Goal: Communication & Community: Answer question/provide support

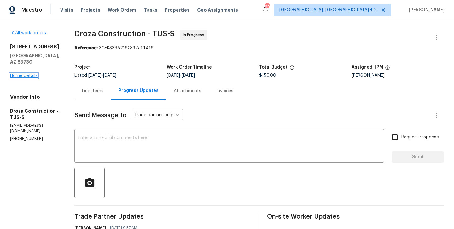
click at [20, 74] on link "Home details" at bounding box center [23, 76] width 27 height 4
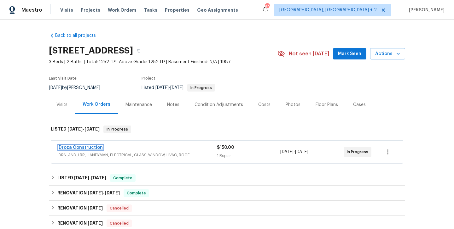
click at [91, 146] on link "Droza Construction" at bounding box center [81, 148] width 44 height 4
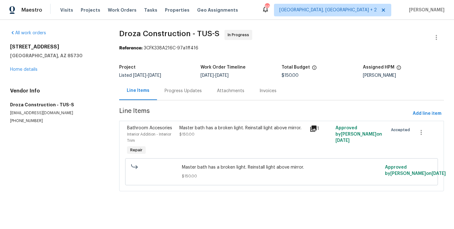
click at [173, 91] on div "Progress Updates" at bounding box center [183, 91] width 37 height 6
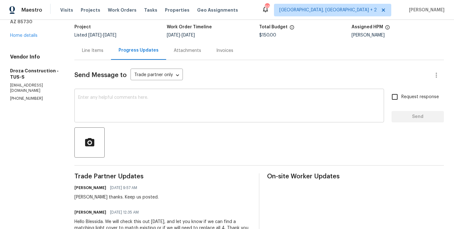
scroll to position [115, 0]
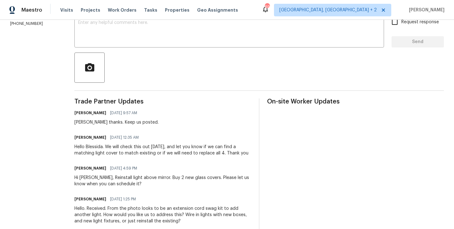
click at [83, 136] on h6 "Robert Pedroza" at bounding box center [90, 138] width 32 height 6
copy h6 "Robert"
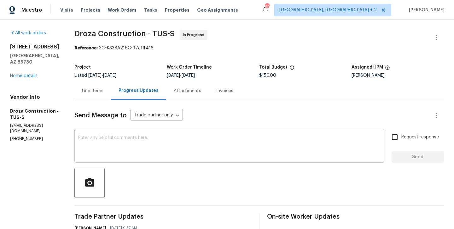
click at [98, 132] on div "x ​" at bounding box center [228, 147] width 309 height 32
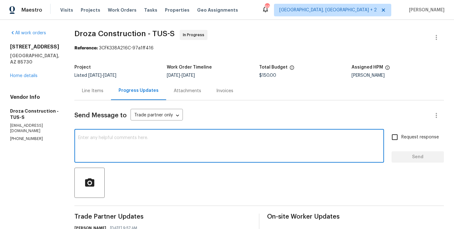
paste textarea "Robert"
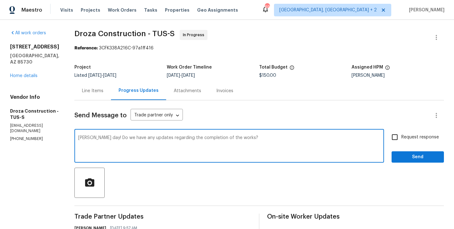
type textarea "Robert good day! Do we have any updates regarding the completion of the works?"
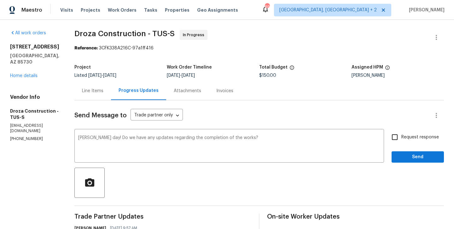
click at [404, 141] on label "Request response" at bounding box center [413, 137] width 51 height 13
click at [401, 141] on input "Request response" at bounding box center [394, 137] width 13 height 13
checkbox input "true"
click at [401, 154] on span "Send" at bounding box center [417, 157] width 42 height 8
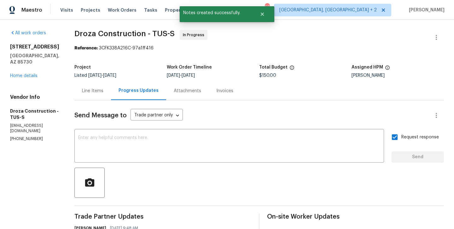
click at [43, 136] on p "(520) 235-2121" at bounding box center [34, 138] width 49 height 5
copy p "(520) 235-2121"
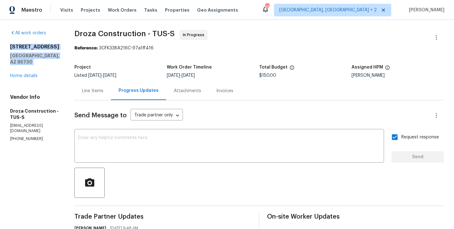
drag, startPoint x: 52, startPoint y: 66, endPoint x: 6, endPoint y: 41, distance: 52.9
copy div "3960 S Cedarwood Way Tucson, AZ 85730"
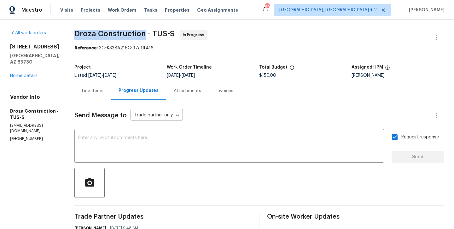
drag, startPoint x: 80, startPoint y: 33, endPoint x: 149, endPoint y: 35, distance: 68.7
click at [149, 35] on span "Droza Construction - TUS-S" at bounding box center [124, 34] width 100 height 8
copy span "Droza Construction"
click at [30, 76] on link "Home details" at bounding box center [23, 76] width 27 height 4
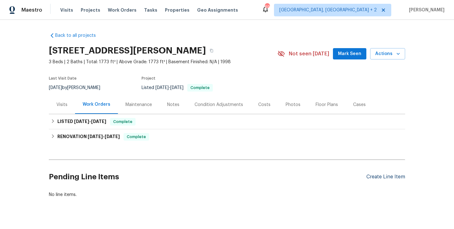
click at [387, 177] on div "Create Line Item" at bounding box center [385, 177] width 39 height 6
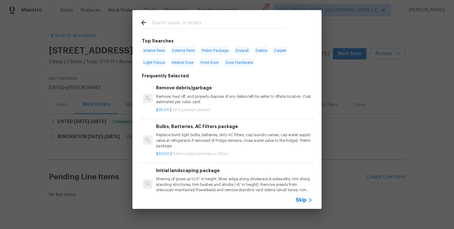
click at [299, 199] on span "Skip" at bounding box center [301, 200] width 11 height 6
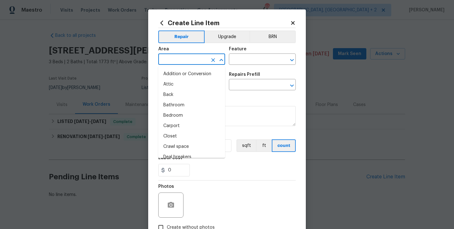
click at [165, 58] on input "text" at bounding box center [182, 60] width 49 height 10
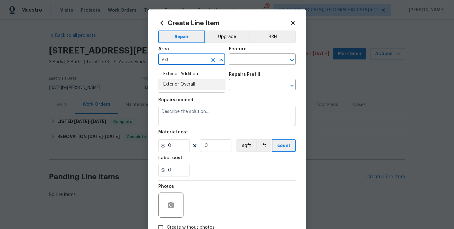
click at [172, 86] on li "Exterior Overall" at bounding box center [191, 84] width 67 height 10
type input "Exterior Overall"
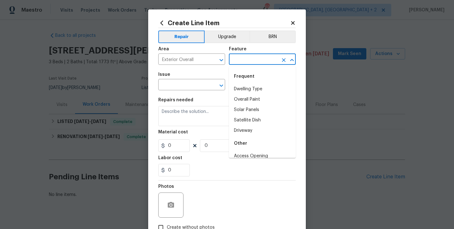
click at [240, 58] on input "text" at bounding box center [253, 60] width 49 height 10
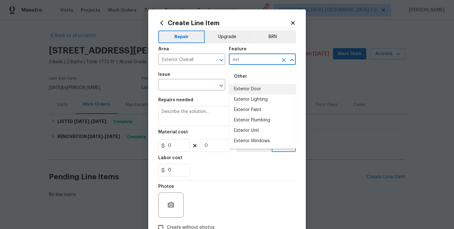
click at [252, 89] on li "Exterior Door" at bounding box center [262, 89] width 67 height 10
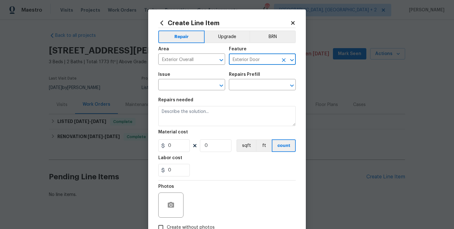
type input "Exterior Door"
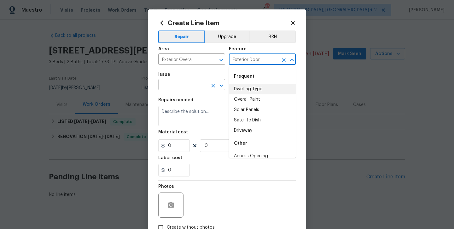
click at [176, 87] on input "text" at bounding box center [182, 86] width 49 height 10
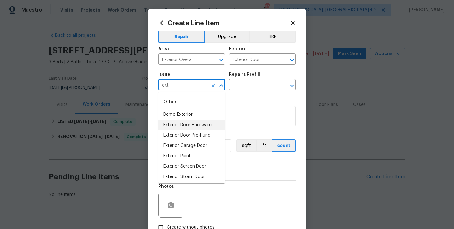
click at [189, 128] on li "Exterior Door Hardware" at bounding box center [191, 125] width 67 height 10
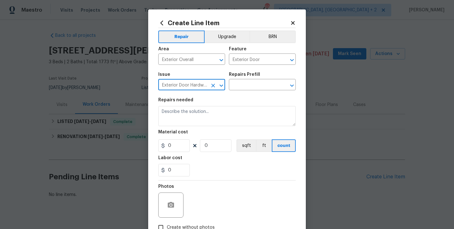
type input "Exterior Door Hardware"
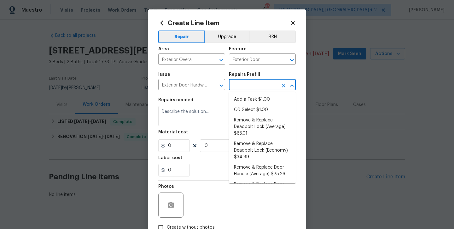
click at [249, 90] on input "text" at bounding box center [253, 86] width 49 height 10
click at [249, 98] on li "Add a Task $1.00" at bounding box center [262, 100] width 67 height 10
type input "Interior Door"
type input "Add a Task $1.00"
type textarea "HPM to detail"
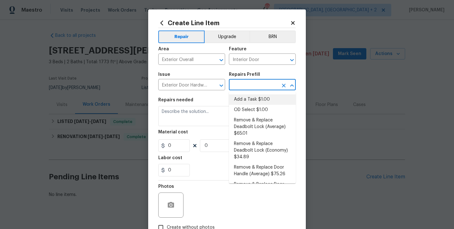
type input "1"
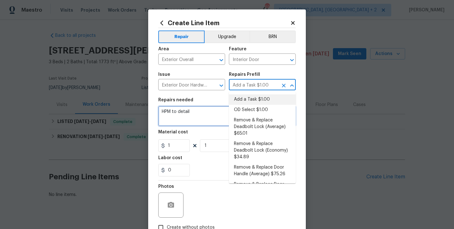
click at [191, 116] on textarea "HPM to detail" at bounding box center [226, 116] width 137 height 20
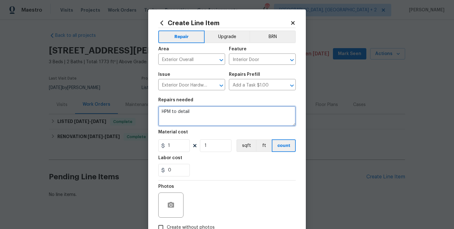
click at [191, 116] on textarea "HPM to detail" at bounding box center [226, 116] width 137 height 20
paste textarea "The front door lock is jamming, and Smartrent shows low battery. Please repair …"
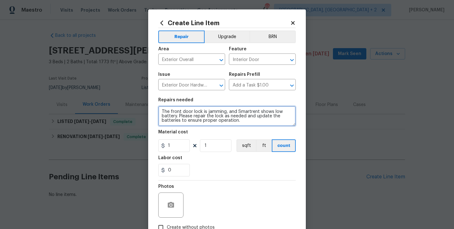
type textarea "The front door lock is jamming, and Smartrent shows low battery. Please repair …"
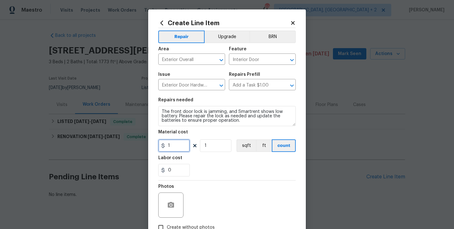
click at [171, 145] on input "1" at bounding box center [174, 146] width 32 height 13
type input "75"
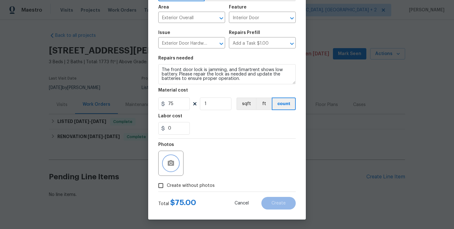
click at [165, 165] on button "button" at bounding box center [170, 163] width 15 height 15
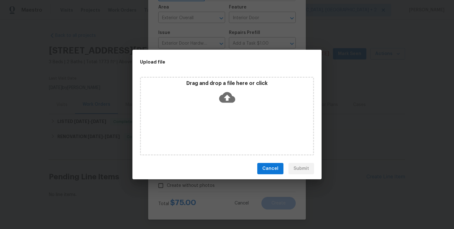
click at [223, 92] on icon at bounding box center [227, 98] width 16 height 16
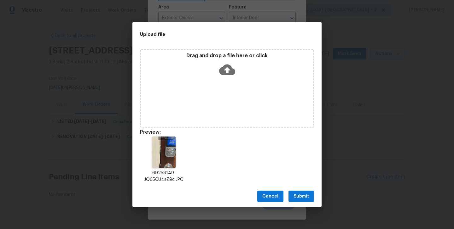
click at [305, 198] on span "Submit" at bounding box center [300, 197] width 15 height 8
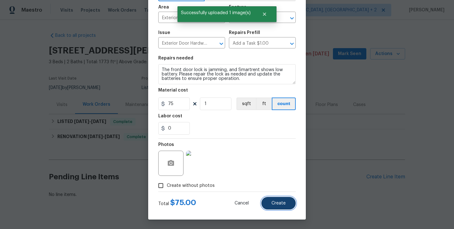
click at [278, 204] on span "Create" at bounding box center [278, 203] width 14 height 5
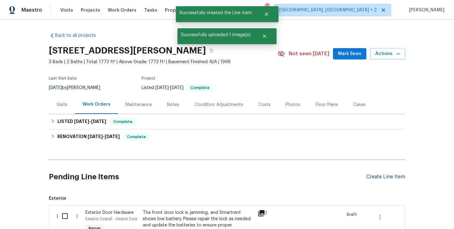
click at [375, 177] on div "Create Line Item" at bounding box center [385, 177] width 39 height 6
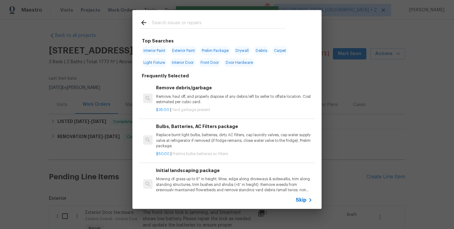
click at [302, 199] on span "Skip" at bounding box center [301, 200] width 11 height 6
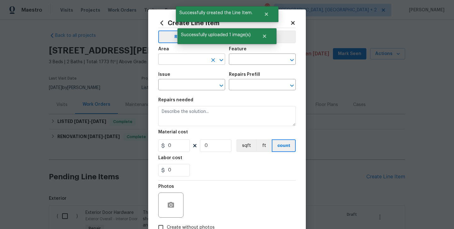
click at [178, 61] on input "text" at bounding box center [182, 60] width 49 height 10
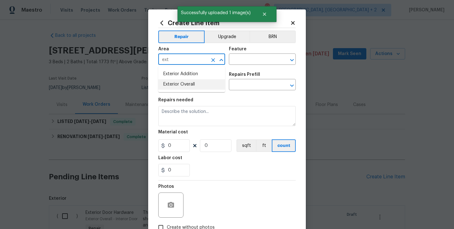
click at [185, 84] on li "Exterior Overall" at bounding box center [191, 84] width 67 height 10
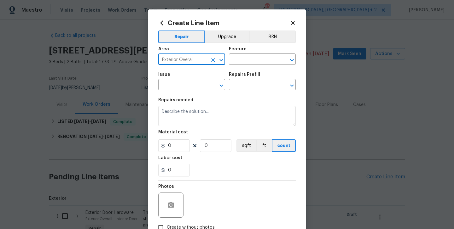
type input "Exterior Overall"
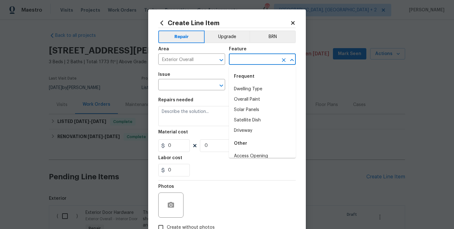
click at [236, 61] on input "text" at bounding box center [253, 60] width 49 height 10
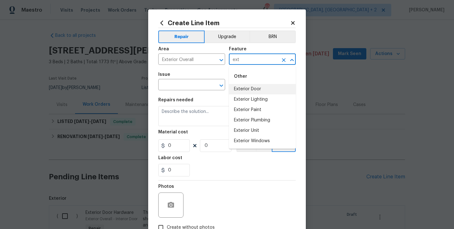
click at [240, 87] on li "Exterior Door" at bounding box center [262, 89] width 67 height 10
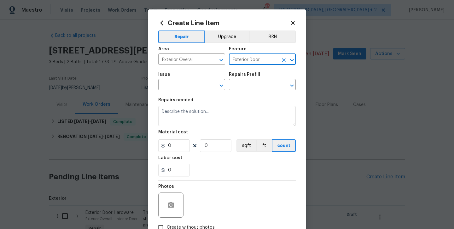
type input "Exterior Door"
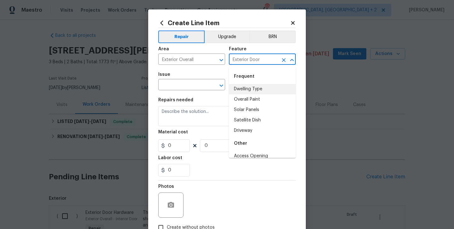
click at [170, 78] on div "Issue" at bounding box center [191, 76] width 67 height 8
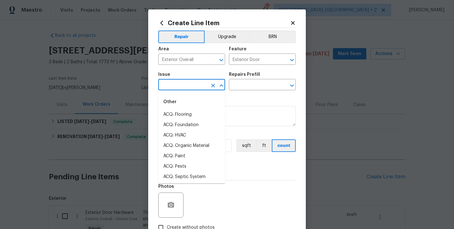
click at [170, 84] on input "text" at bounding box center [182, 86] width 49 height 10
click at [196, 124] on li "Exterior Door Hardware" at bounding box center [191, 124] width 67 height 10
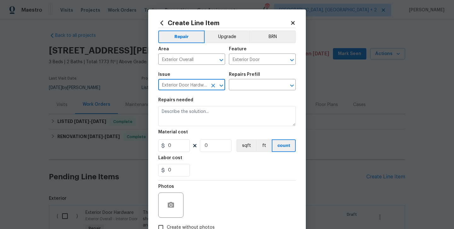
type input "Exterior Door Hardware"
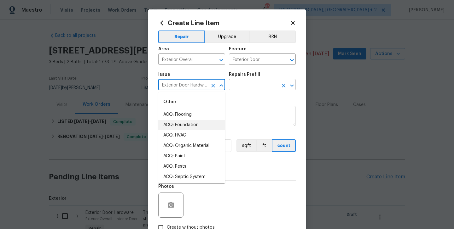
click at [241, 88] on input "text" at bounding box center [253, 86] width 49 height 10
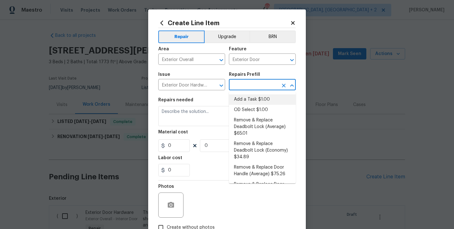
click at [242, 103] on li "Add a Task $1.00" at bounding box center [262, 100] width 67 height 10
type input "Interior Door"
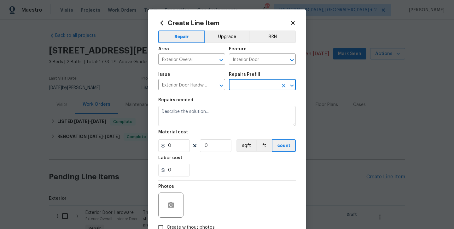
type input "Add a Task $1.00"
type textarea "HPM to detail"
type input "1"
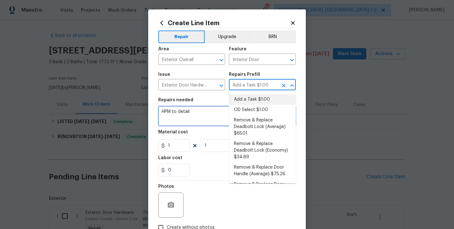
click at [181, 119] on textarea "HPM to detail" at bounding box center [226, 116] width 137 height 20
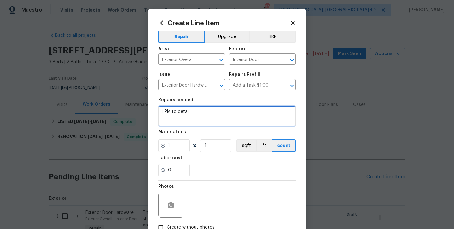
click at [181, 119] on textarea "HPM to detail" at bounding box center [226, 116] width 137 height 20
paste textarea "Feedback received that the back door lock is unable to lock. Please repair the …"
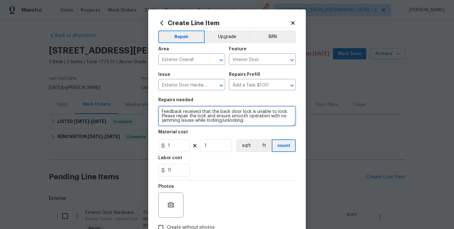
type textarea "Feedback received that the back door lock is unable to lock. Please repair the …"
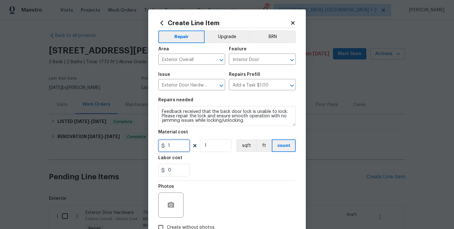
click at [173, 147] on input "1" at bounding box center [174, 146] width 32 height 13
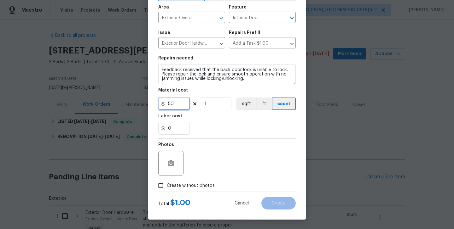
type input "50"
click at [176, 185] on span "Create without photos" at bounding box center [191, 186] width 48 height 7
click at [167, 185] on input "Create without photos" at bounding box center [161, 186] width 12 height 12
checkbox input "true"
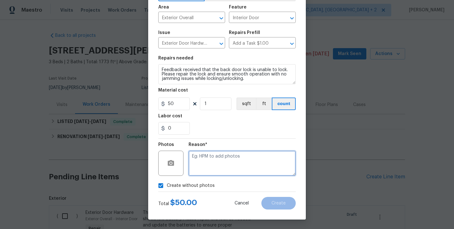
click at [216, 161] on textarea at bounding box center [241, 163] width 107 height 25
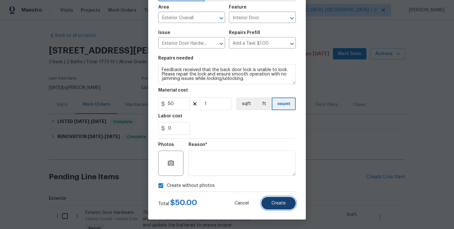
click at [267, 204] on button "Create" at bounding box center [278, 203] width 34 height 13
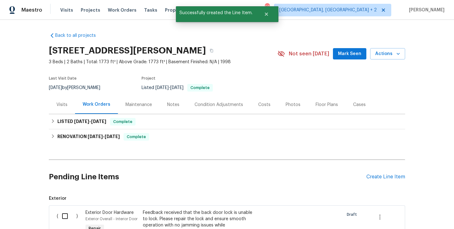
scroll to position [167, 0]
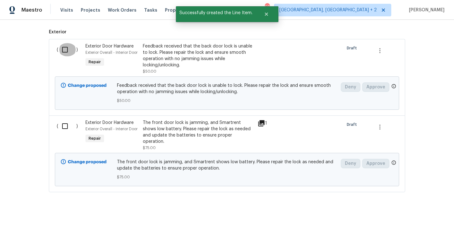
click at [67, 46] on input "checkbox" at bounding box center [67, 49] width 18 height 13
checkbox input "true"
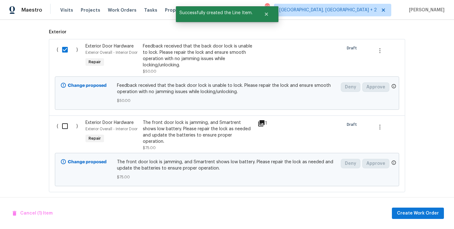
click at [73, 124] on input "checkbox" at bounding box center [67, 126] width 18 height 13
checkbox input "true"
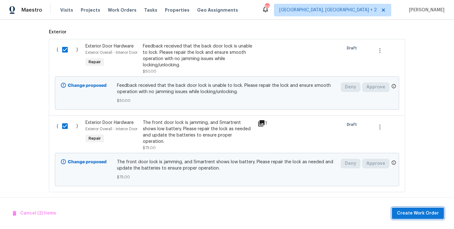
click at [415, 212] on span "Create Work Order" at bounding box center [418, 214] width 42 height 8
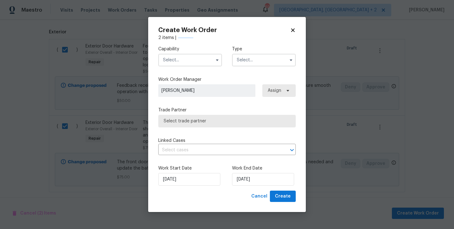
checkbox input "false"
click at [184, 60] on input "text" at bounding box center [190, 60] width 64 height 13
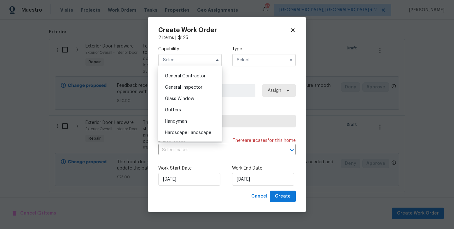
scroll to position [299, 0]
click at [198, 120] on div "Handyman" at bounding box center [190, 120] width 61 height 11
type input "Handyman"
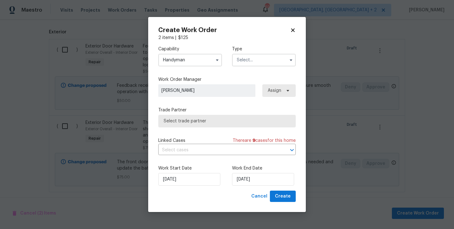
click at [267, 64] on input "text" at bounding box center [264, 60] width 64 height 13
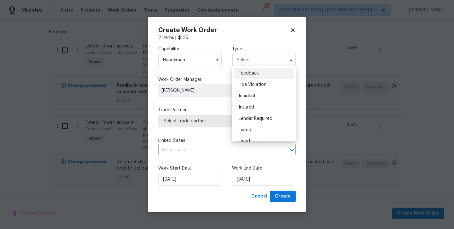
click at [267, 74] on div "Feedback" at bounding box center [264, 73] width 61 height 11
type input "Feedback"
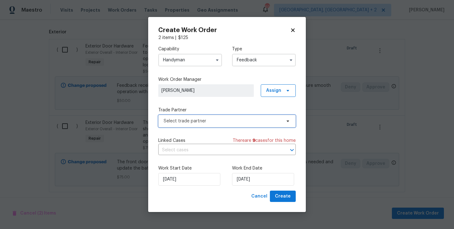
click at [189, 124] on span "Select trade partner" at bounding box center [226, 121] width 137 height 13
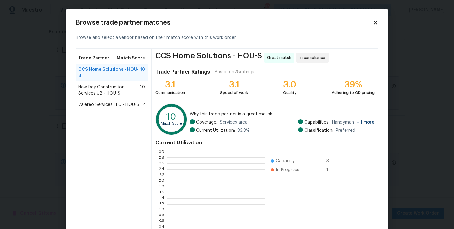
scroll to position [88, 98]
click at [110, 90] on span "New Day Construction Services UB - HOU-S" at bounding box center [109, 90] width 62 height 13
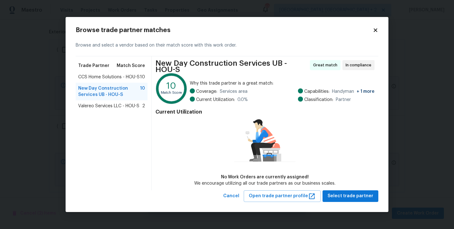
click at [111, 109] on div "Valereo Services LLC - HOU-S 2" at bounding box center [112, 106] width 72 height 11
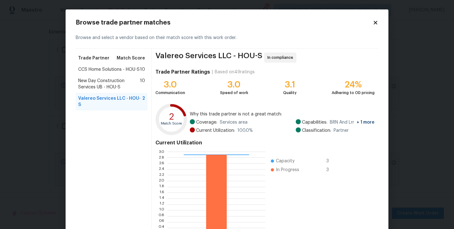
scroll to position [49, 0]
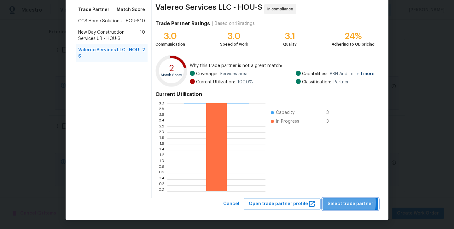
click at [338, 203] on span "Select trade partner" at bounding box center [350, 204] width 46 height 8
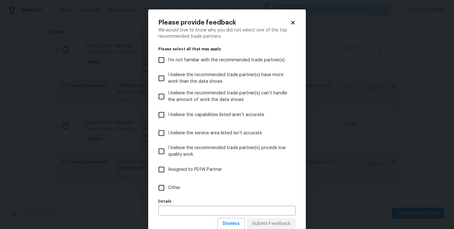
scroll to position [0, 0]
click at [159, 191] on input "Other" at bounding box center [161, 188] width 13 height 13
checkbox input "true"
click at [273, 225] on span "Submit Feedback" at bounding box center [271, 224] width 38 height 8
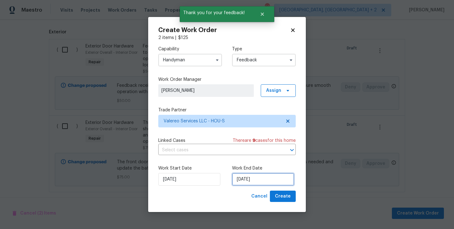
click at [249, 184] on input "22/09/2025" at bounding box center [263, 179] width 62 height 13
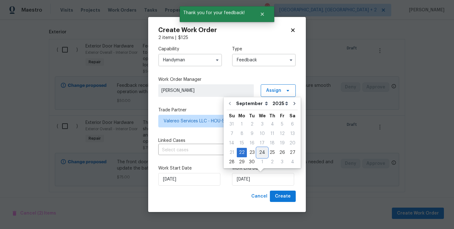
click at [261, 155] on div "24" at bounding box center [262, 152] width 10 height 9
type input "24/09/2025"
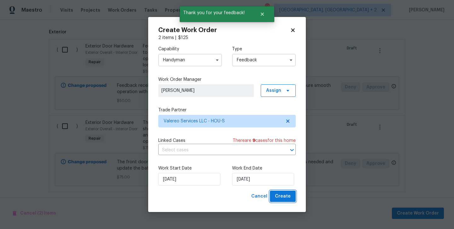
click at [280, 195] on span "Create" at bounding box center [283, 197] width 16 height 8
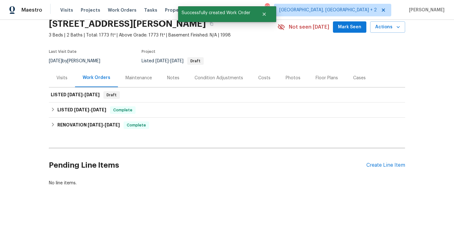
scroll to position [27, 0]
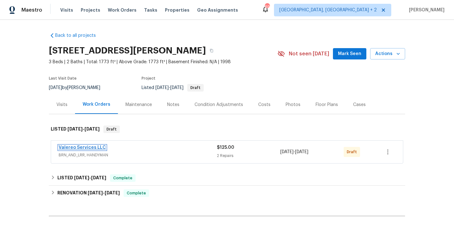
click at [92, 147] on link "Valereo Services LLC" at bounding box center [82, 148] width 47 height 4
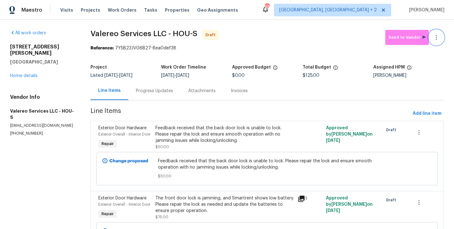
click at [438, 33] on button "button" at bounding box center [436, 37] width 15 height 15
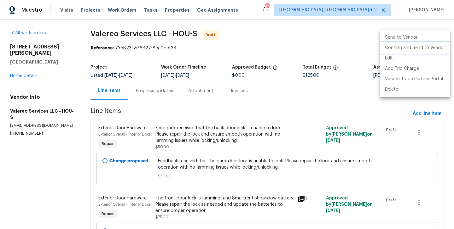
click at [439, 46] on li "Confirm and Send to Vendor" at bounding box center [415, 48] width 70 height 10
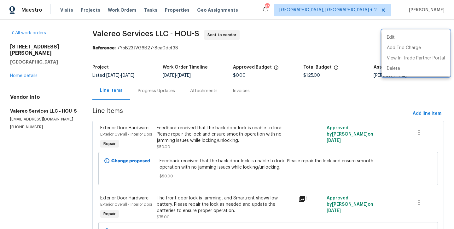
click at [165, 91] on div at bounding box center [227, 114] width 454 height 229
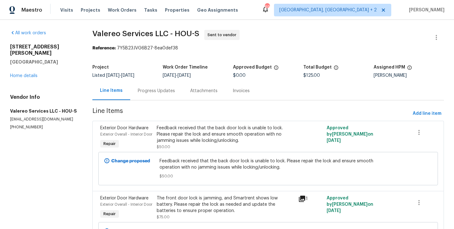
click at [165, 91] on div "Progress Updates" at bounding box center [156, 91] width 37 height 6
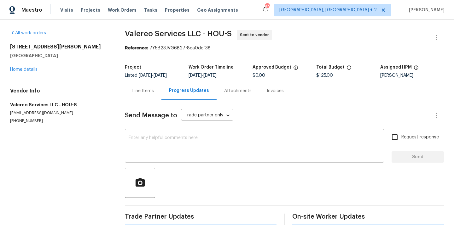
click at [173, 134] on div "x ​" at bounding box center [254, 147] width 259 height 32
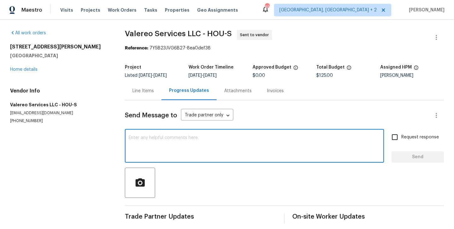
paste textarea "Hi this is Blessida with Opendoor. I’m confirming you received the WO for the p…"
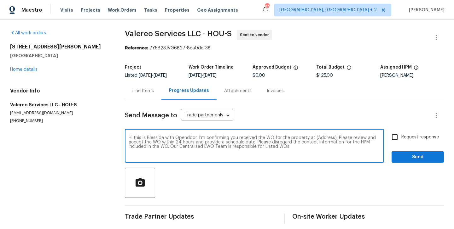
click at [325, 139] on textarea "Hi this is Blessida with Opendoor. I’m confirming you received the WO for the p…" at bounding box center [254, 147] width 251 height 22
paste textarea "2223 Laurel Branch Way, Houston, TX 77014"
type textarea "Hi this is Blessida with Opendoor. I’m confirming you received the WO for the p…"
click at [405, 143] on label "Request response" at bounding box center [413, 137] width 51 height 13
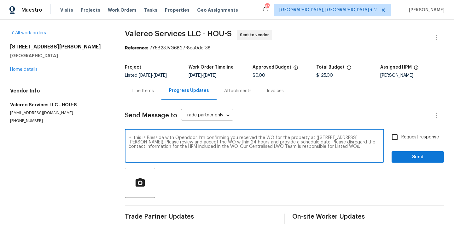
click at [401, 143] on input "Request response" at bounding box center [394, 137] width 13 height 13
checkbox input "true"
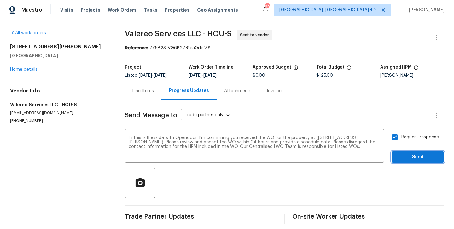
click at [402, 157] on span "Send" at bounding box center [417, 157] width 42 height 8
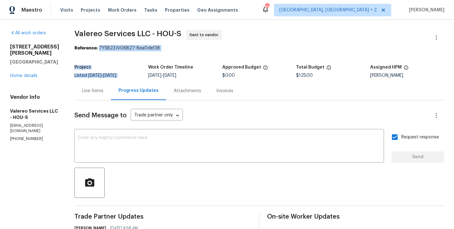
drag, startPoint x: 96, startPoint y: 47, endPoint x: 176, endPoint y: 52, distance: 79.6
click at [176, 52] on section "Valereo Services LLC - HOU-S Sent to vendor Reference: 7Y5B23JVG6B27-8ea0def38 …" at bounding box center [258, 152] width 369 height 244
drag, startPoint x: 97, startPoint y: 47, endPoint x: 161, endPoint y: 48, distance: 64.3
click at [161, 48] on div "Reference: 7Y5B23JVG6B27-8ea0def38" at bounding box center [258, 48] width 369 height 6
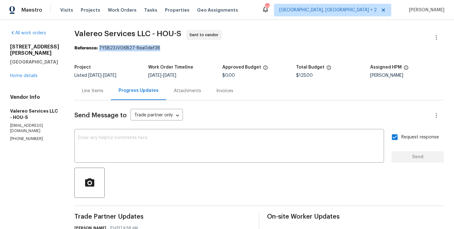
copy div "7Y5B23JVG6B27-8ea0def38"
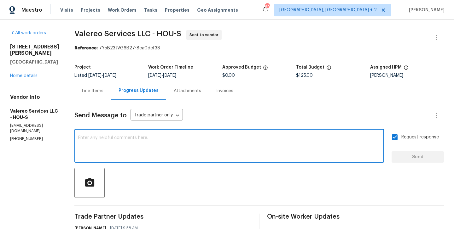
click at [168, 146] on textarea at bounding box center [229, 147] width 302 height 22
paste textarea "All Work Orders must include before-photos (both close-up and wide-angle) and a…"
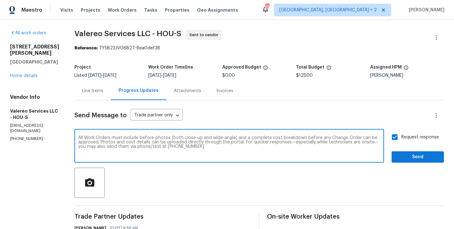
type textarea "All Work Orders must include before-photos (both close-up and wide-angle) and a…"
click at [411, 157] on span "Send" at bounding box center [417, 157] width 42 height 8
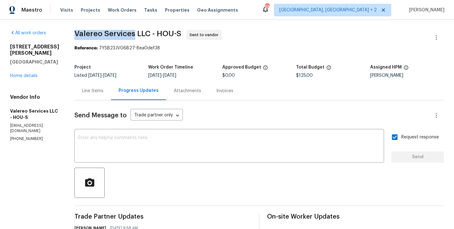
drag, startPoint x: 69, startPoint y: 32, endPoint x: 130, endPoint y: 38, distance: 61.0
click at [130, 38] on div "All work orders 2223 Laurel Branch Way Houston, TX 77014 Home details Vendor In…" at bounding box center [227, 177] width 454 height 314
copy span "Valereo Services"
click at [26, 77] on link "Home details" at bounding box center [23, 76] width 27 height 4
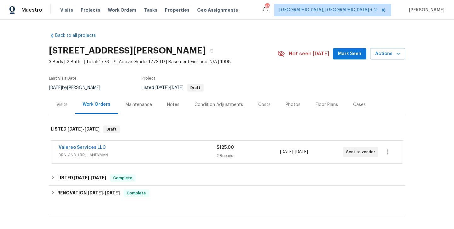
click at [122, 156] on span "BRN_AND_LRR, HANDYMAN" at bounding box center [138, 155] width 158 height 6
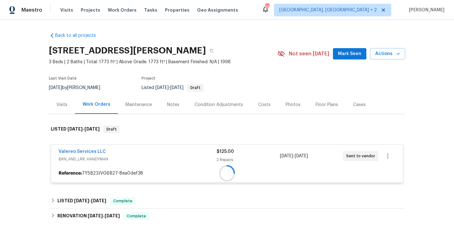
click at [122, 149] on div "Valereo Services LLC" at bounding box center [138, 153] width 158 height 8
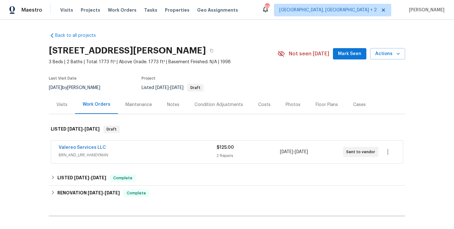
click at [122, 149] on div "Valereo Services LLC" at bounding box center [138, 149] width 158 height 8
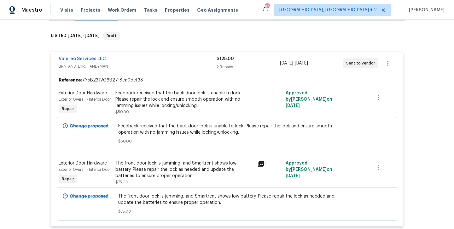
scroll to position [90, 0]
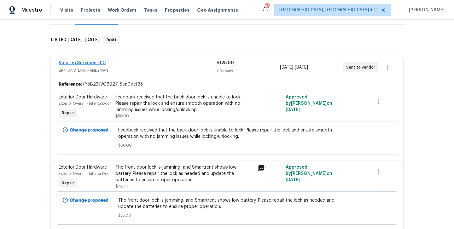
click at [95, 61] on span "Valereo Services LLC" at bounding box center [82, 63] width 47 height 6
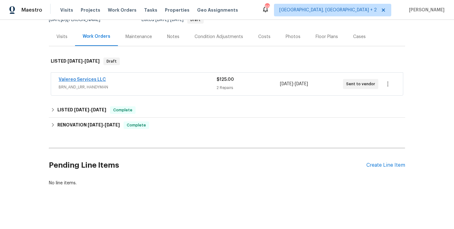
scroll to position [68, 0]
click at [93, 78] on link "Valereo Services LLC" at bounding box center [82, 80] width 47 height 4
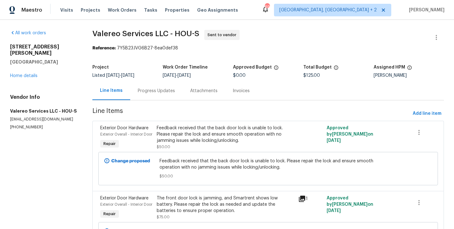
click at [147, 93] on div "Progress Updates" at bounding box center [156, 91] width 37 height 6
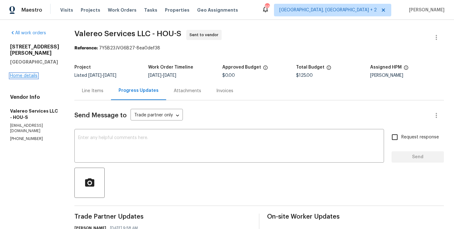
click at [27, 77] on link "Home details" at bounding box center [23, 76] width 27 height 4
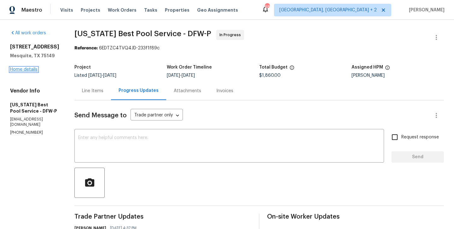
click at [26, 72] on link "Home details" at bounding box center [23, 69] width 27 height 4
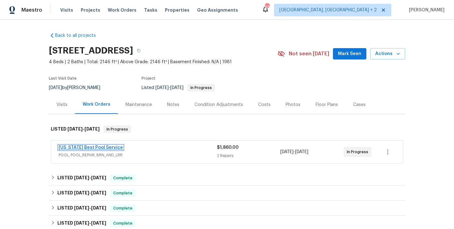
click at [96, 146] on link "Texas Best Pool Service" at bounding box center [91, 148] width 64 height 4
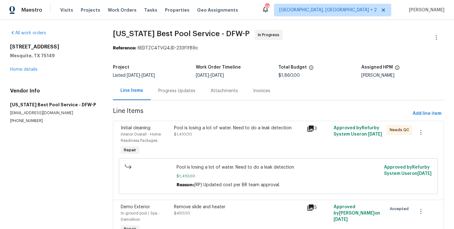
click at [175, 100] on div "Progress Updates" at bounding box center [177, 91] width 52 height 19
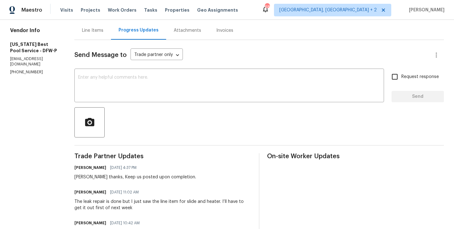
scroll to position [66, 0]
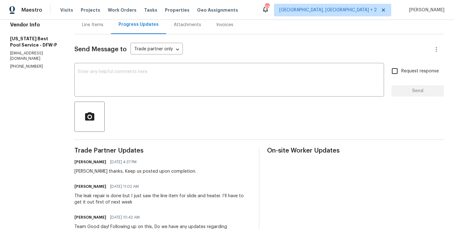
click at [74, 186] on h6 "Buster Johnson" at bounding box center [90, 187] width 32 height 6
copy h6 "Buster"
click at [115, 80] on textarea at bounding box center [229, 81] width 302 height 22
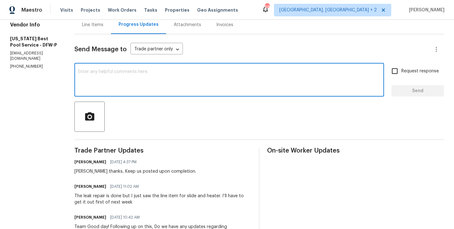
paste textarea "Buster"
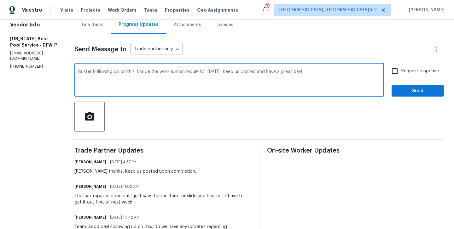
type textarea "Buster Following up on this. I hope the work is in schedule for today 9/22. Kee…"
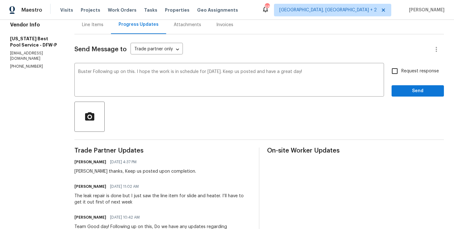
click at [405, 77] on label "Request response" at bounding box center [413, 71] width 51 height 13
click at [401, 77] on input "Request response" at bounding box center [394, 71] width 13 height 13
checkbox input "true"
click at [405, 87] on button "Send" at bounding box center [417, 91] width 52 height 12
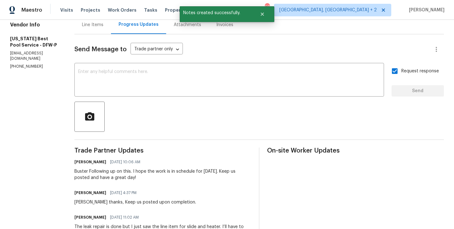
scroll to position [0, 0]
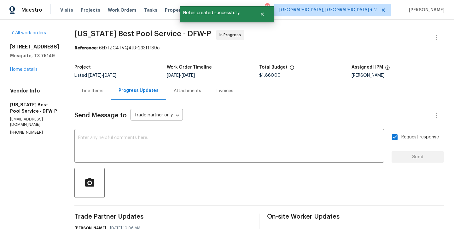
click at [27, 136] on p "(469) 531-1922" at bounding box center [34, 132] width 49 height 5
copy p "(469) 531-1922"
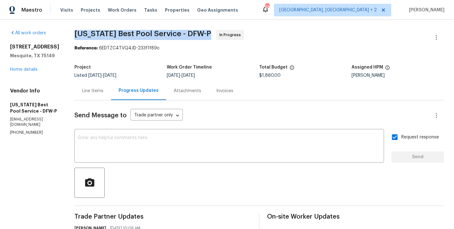
drag, startPoint x: 67, startPoint y: 34, endPoint x: 140, endPoint y: 34, distance: 72.5
click at [140, 34] on span "Texas Best Pool Service - DFW-P" at bounding box center [142, 34] width 137 height 8
drag, startPoint x: 148, startPoint y: 34, endPoint x: 62, endPoint y: 34, distance: 86.0
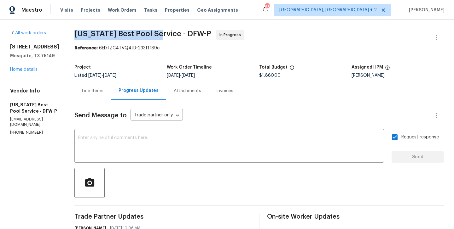
copy span "Texas Best Pool Service"
click at [32, 72] on link "Home details" at bounding box center [23, 69] width 27 height 4
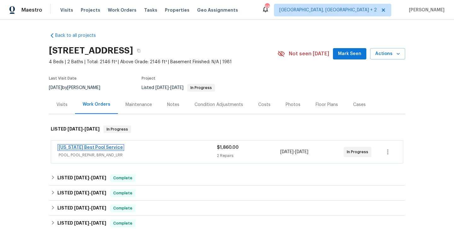
click at [80, 150] on link "Texas Best Pool Service" at bounding box center [91, 148] width 64 height 4
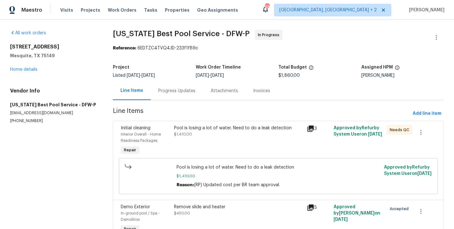
click at [170, 96] on div "Progress Updates" at bounding box center [177, 91] width 52 height 19
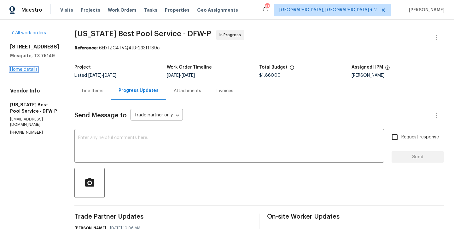
click at [20, 72] on link "Home details" at bounding box center [23, 69] width 27 height 4
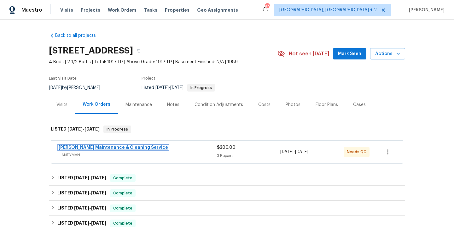
click at [92, 147] on link "[PERSON_NAME] Maintenance & Cleaning Service" at bounding box center [113, 148] width 109 height 4
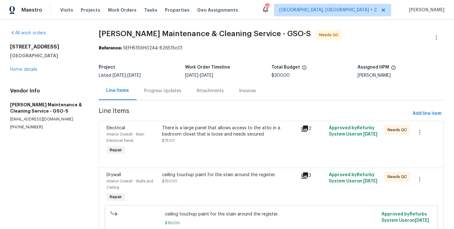
click at [171, 95] on div "Progress Updates" at bounding box center [162, 91] width 52 height 19
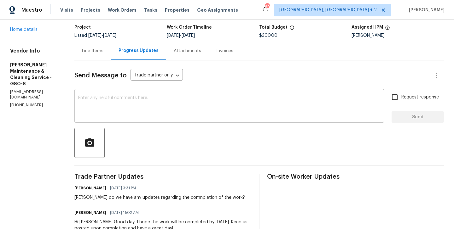
scroll to position [39, 0]
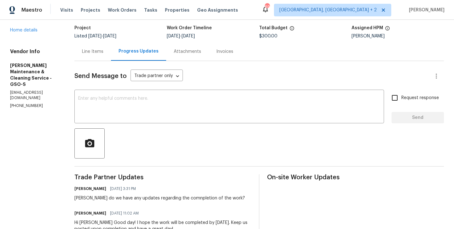
click at [24, 83] on div "Vendor Info Baker's Maintenance & Cleaning Service - GSO-S simpsonbaker0424@gma…" at bounding box center [34, 79] width 49 height 60
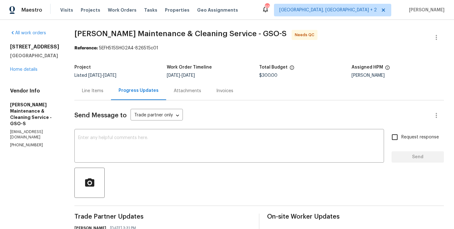
click at [26, 124] on div "Vendor Info Baker's Maintenance & Cleaning Service - GSO-S simpsonbaker0424@gma…" at bounding box center [34, 118] width 49 height 60
copy p "(336) 781-6283"
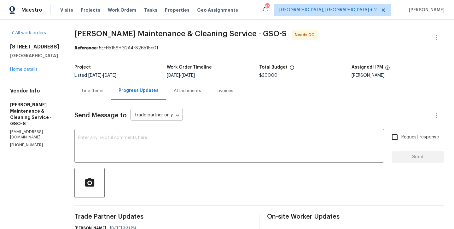
click at [84, 90] on div "Line Items" at bounding box center [92, 91] width 37 height 19
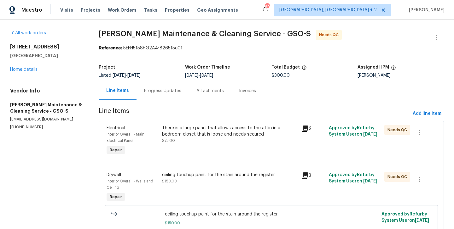
click at [203, 139] on div "There is a large panel that allows access to the attic in a bedroom closet that…" at bounding box center [229, 134] width 135 height 19
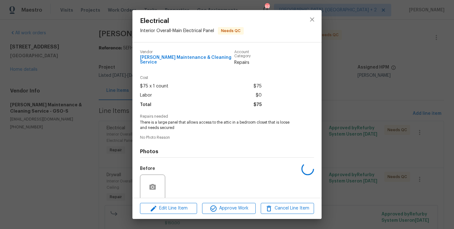
scroll to position [45, 0]
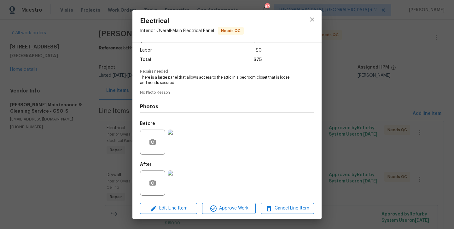
click at [68, 169] on div "Electrical Interior Overall - Main Electrical Panel Needs QC Vendor Baker's Mai…" at bounding box center [227, 114] width 454 height 229
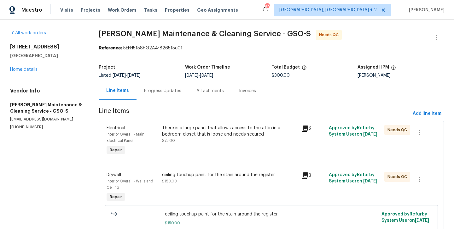
click at [164, 88] on div "Progress Updates" at bounding box center [162, 91] width 52 height 19
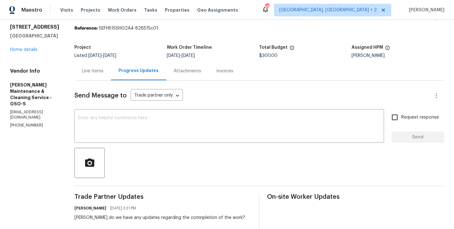
scroll to position [24, 0]
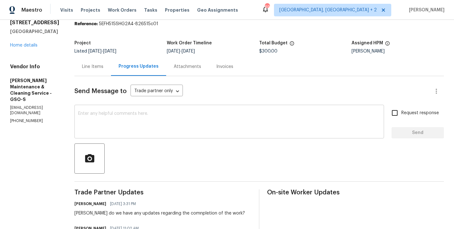
click at [158, 121] on textarea at bounding box center [229, 123] width 302 height 22
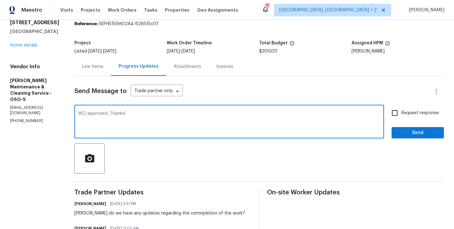
type textarea "WO approved. Thanks!"
click at [417, 135] on span "Send" at bounding box center [417, 133] width 42 height 8
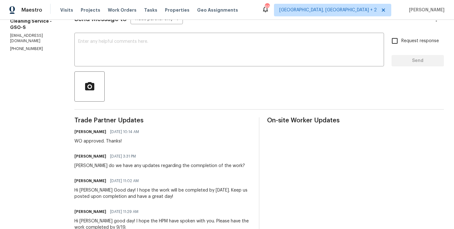
scroll to position [0, 0]
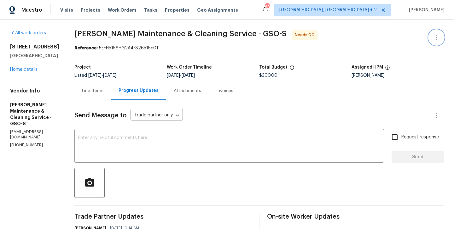
click at [440, 35] on icon "button" at bounding box center [436, 38] width 8 height 8
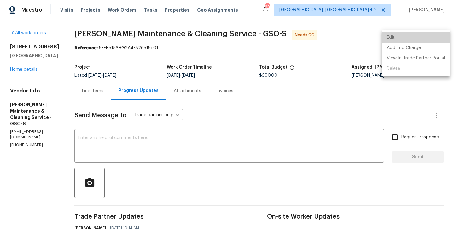
click at [425, 35] on li "Edit" at bounding box center [416, 37] width 68 height 10
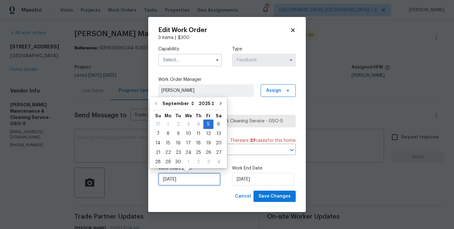
click at [172, 182] on input "05/09/2025" at bounding box center [189, 179] width 62 height 13
click at [188, 131] on div "10" at bounding box center [188, 134] width 10 height 9
type input "10/09/2025"
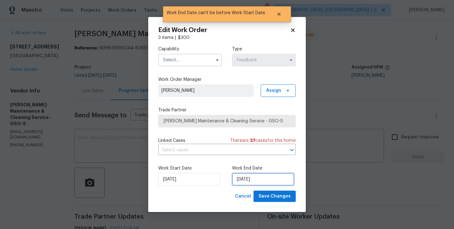
click at [256, 178] on input "10/09/2025" at bounding box center [263, 179] width 62 height 13
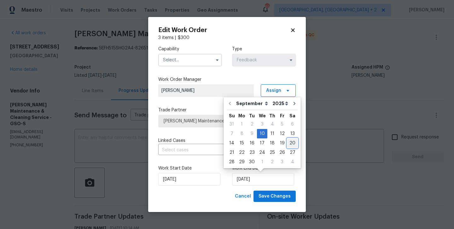
click at [287, 145] on div "20" at bounding box center [292, 143] width 10 height 9
type input "20/09/2025"
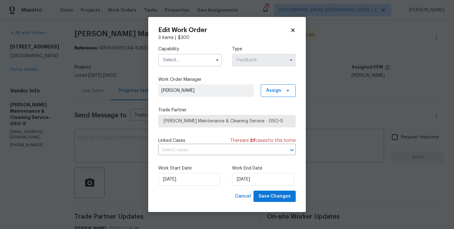
click at [187, 62] on input "text" at bounding box center [190, 60] width 64 height 13
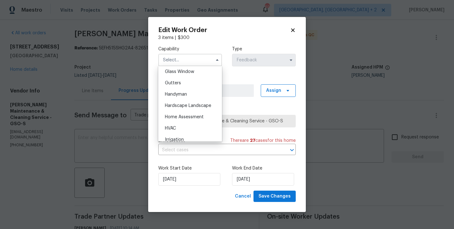
scroll to position [326, 0]
click at [181, 95] on span "Handyman" at bounding box center [176, 93] width 22 height 4
type input "Handyman"
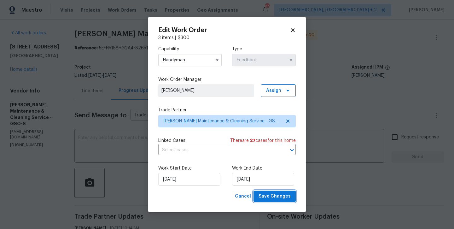
click at [271, 197] on span "Save Changes" at bounding box center [274, 197] width 32 height 8
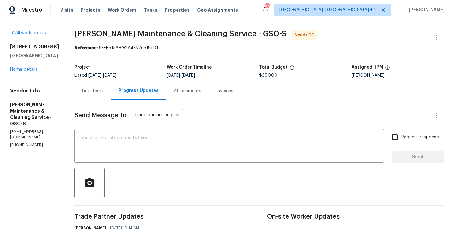
click at [97, 96] on div "Line Items" at bounding box center [92, 91] width 37 height 19
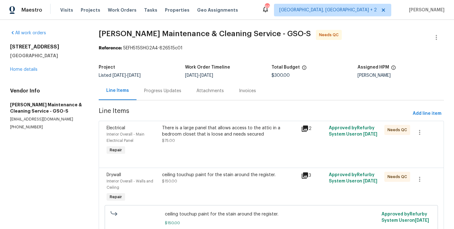
click at [204, 134] on div "There is a large panel that allows access to the attic in a bedroom closet that…" at bounding box center [229, 131] width 135 height 13
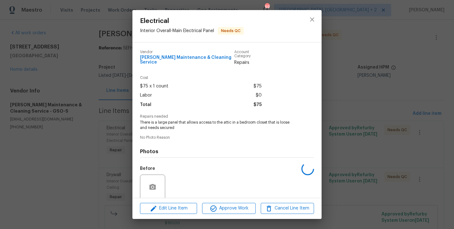
scroll to position [45, 0]
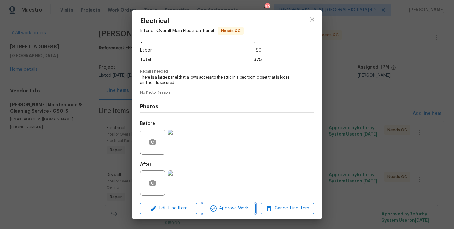
click at [215, 206] on icon "button" at bounding box center [214, 209] width 8 height 8
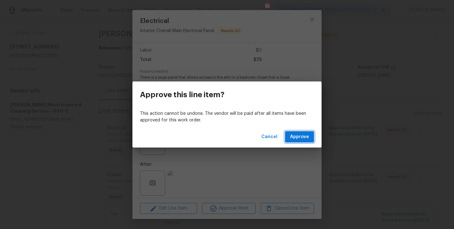
click at [302, 134] on span "Approve" at bounding box center [299, 137] width 19 height 8
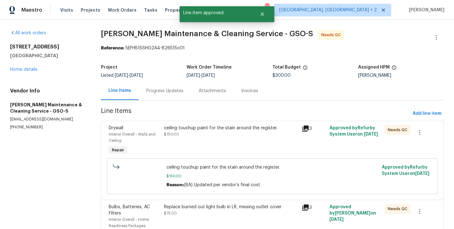
click at [234, 133] on div "ceiling touchup paint for the stain around the register. $150.00" at bounding box center [231, 131] width 134 height 13
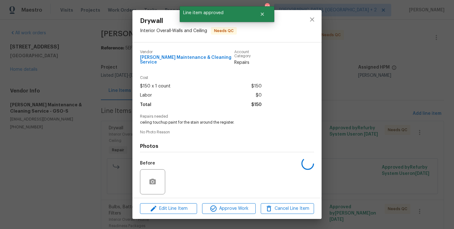
scroll to position [40, 0]
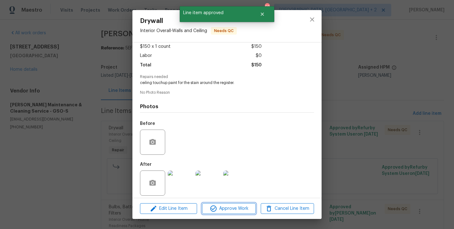
click at [224, 212] on span "Approve Work" at bounding box center [228, 209] width 49 height 8
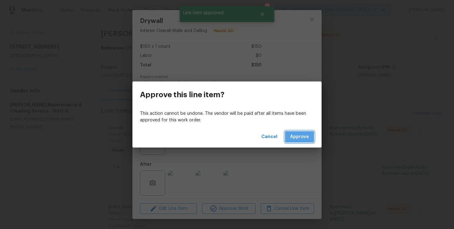
click at [304, 136] on span "Approve" at bounding box center [299, 137] width 19 height 8
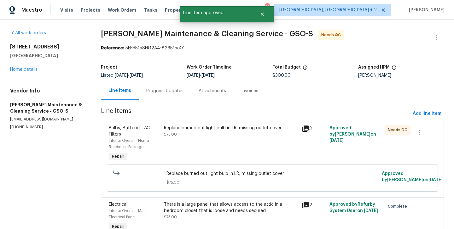
click at [224, 140] on div "Replace burned out light bulb in LR, missing outlet cover $75.00" at bounding box center [231, 144] width 138 height 42
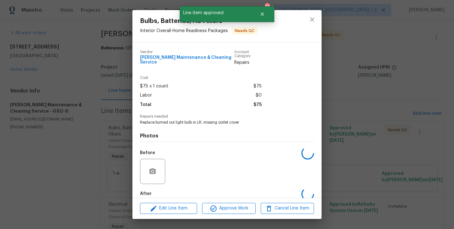
scroll to position [29, 0]
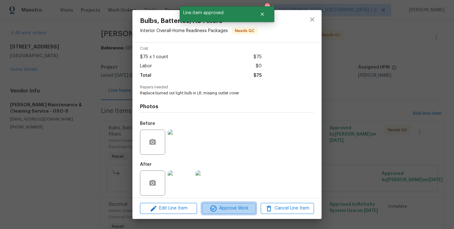
click at [221, 211] on span "Approve Work" at bounding box center [228, 209] width 49 height 8
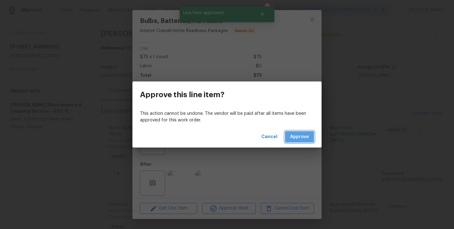
click at [297, 138] on span "Approve" at bounding box center [299, 137] width 19 height 8
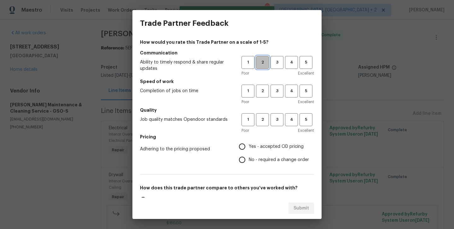
click at [262, 62] on span "2" at bounding box center [263, 62] width 12 height 7
click at [262, 94] on span "2" at bounding box center [263, 91] width 12 height 7
click at [262, 124] on button "2" at bounding box center [262, 119] width 13 height 13
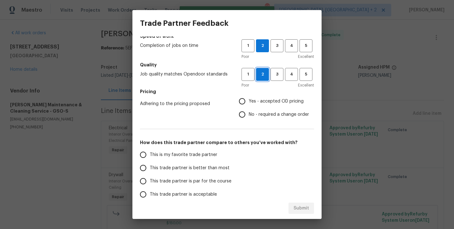
scroll to position [46, 0]
click at [254, 104] on span "Yes - accepted OD pricing" at bounding box center [276, 101] width 55 height 7
click at [249, 104] on input "Yes - accepted OD pricing" at bounding box center [241, 100] width 13 height 13
radio input "true"
click at [202, 182] on span "This trade partner is par for the course" at bounding box center [191, 181] width 82 height 7
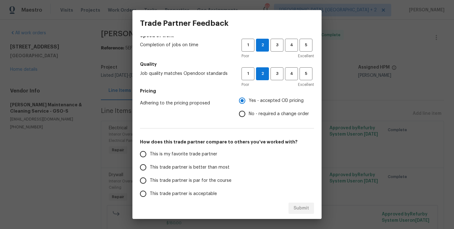
click at [150, 182] on input "This trade partner is par for the course" at bounding box center [142, 180] width 13 height 13
click at [293, 204] on button "Submit" at bounding box center [301, 209] width 26 height 12
radio input "true"
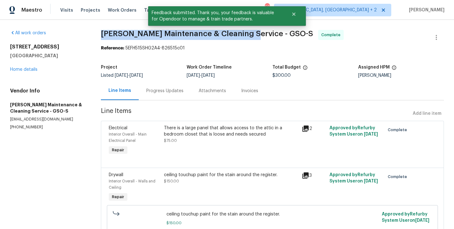
drag, startPoint x: 101, startPoint y: 34, endPoint x: 245, endPoint y: 35, distance: 143.4
click at [245, 35] on span "[PERSON_NAME] Maintenance & Cleaning Service - GSO-S" at bounding box center [207, 34] width 212 height 8
copy span "[PERSON_NAME] Maintenance & Cleaning Service"
click at [23, 70] on link "Home details" at bounding box center [23, 69] width 27 height 4
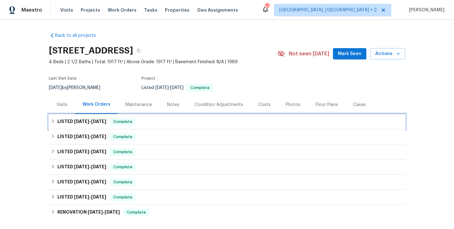
click at [105, 125] on h6 "LISTED [DATE] - [DATE]" at bounding box center [81, 122] width 49 height 8
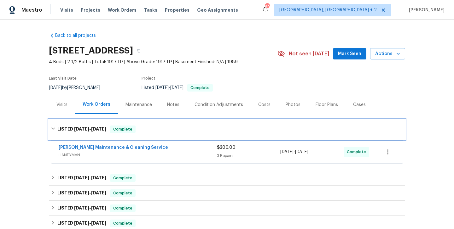
click at [105, 125] on div "LISTED [DATE] - [DATE] Complete" at bounding box center [227, 129] width 356 height 20
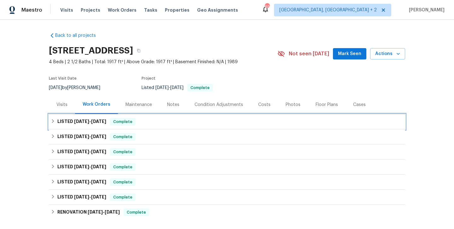
click at [109, 125] on div "LISTED [DATE] - [DATE] Complete" at bounding box center [227, 122] width 352 height 8
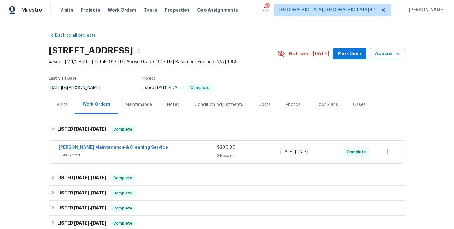
click at [165, 149] on div "[PERSON_NAME] Maintenance & Cleaning Service" at bounding box center [138, 149] width 158 height 8
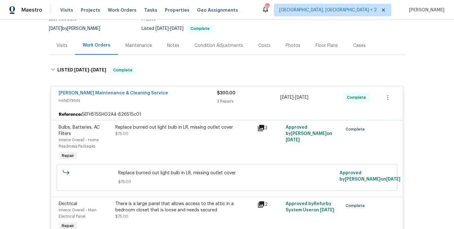
scroll to position [61, 0]
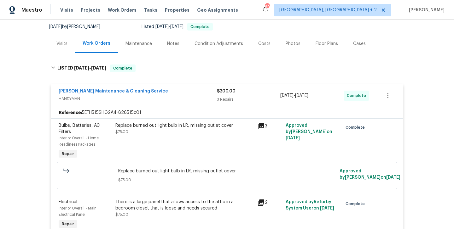
click at [169, 95] on div "[PERSON_NAME] Maintenance & Cleaning Service" at bounding box center [138, 92] width 158 height 8
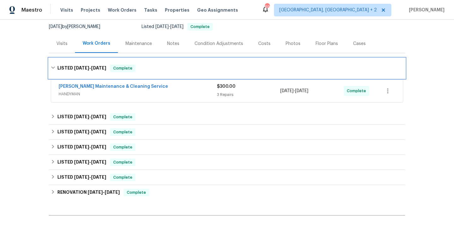
click at [150, 67] on div "LISTED [DATE] - [DATE] Complete" at bounding box center [227, 69] width 352 height 8
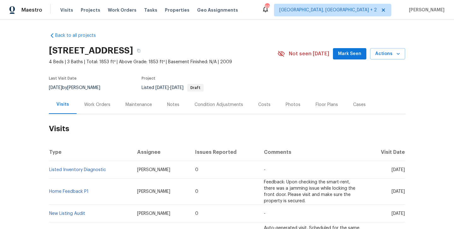
click at [112, 111] on div "Work Orders" at bounding box center [97, 104] width 41 height 19
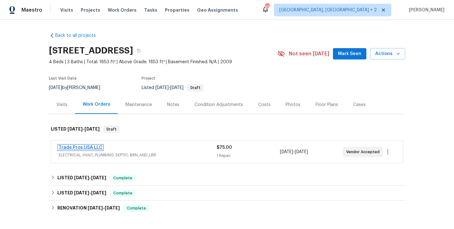
click at [79, 149] on link "Trade Pros USA LLC" at bounding box center [81, 148] width 44 height 4
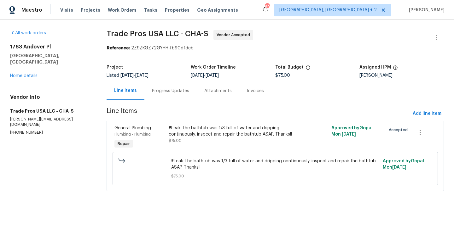
click at [168, 80] on div "Project Listed [DATE] - [DATE] Work Order Timeline [DATE] - [DATE] Total Budget…" at bounding box center [275, 71] width 337 height 20
click at [175, 95] on div "Progress Updates" at bounding box center [170, 91] width 52 height 19
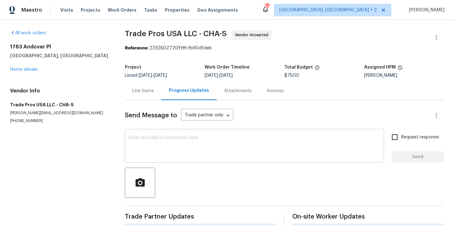
scroll to position [5, 0]
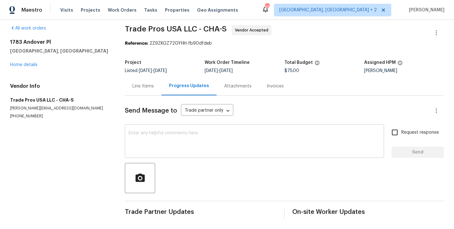
click at [194, 134] on textarea at bounding box center [254, 142] width 251 height 22
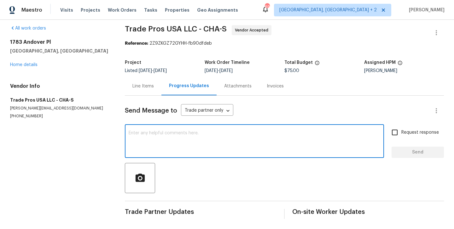
paste textarea "Hi this is Blessida with Opendoor. I’m confirming you received the WO for the p…"
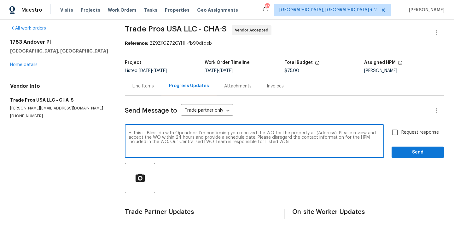
click at [320, 132] on textarea "Hi this is Blessida with Opendoor. I’m confirming you received the WO for the p…" at bounding box center [254, 142] width 251 height 22
paste textarea "[STREET_ADDRESS]"
type textarea "Hi this is Blessida with Opendoor. I’m confirming you received the WO for the p…"
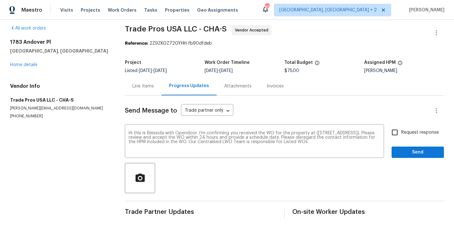
click at [410, 131] on span "Request response" at bounding box center [420, 133] width 38 height 7
click at [401, 131] on input "Request response" at bounding box center [394, 132] width 13 height 13
checkbox input "true"
click at [410, 145] on div "Request response Send" at bounding box center [417, 142] width 52 height 32
click at [410, 150] on span "Send" at bounding box center [417, 153] width 42 height 8
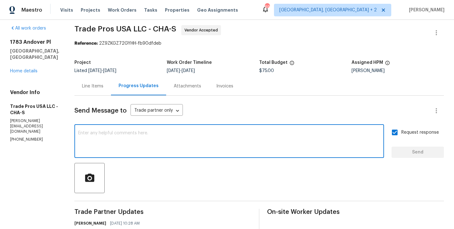
click at [162, 146] on textarea at bounding box center [229, 142] width 302 height 22
paste textarea "All Work Orders must include before-photos (both close-up and wide-angle) and a…"
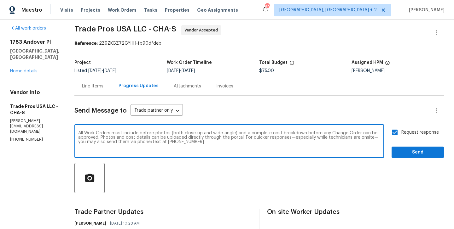
type textarea "All Work Orders must include before-photos (both close-up and wide-angle) and a…"
click at [401, 155] on span "Send" at bounding box center [417, 153] width 42 height 8
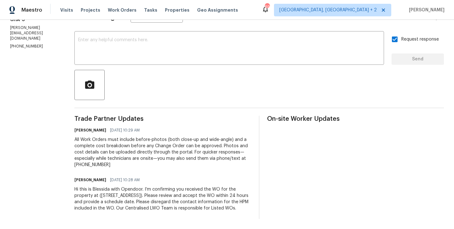
scroll to position [0, 0]
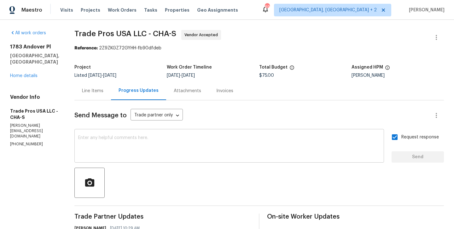
click at [119, 148] on textarea at bounding box center [229, 147] width 302 height 22
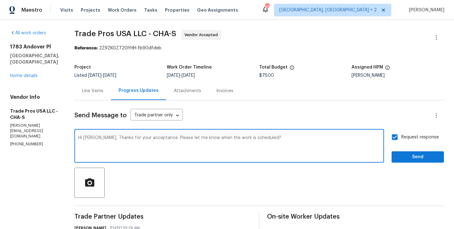
type textarea "Hi [PERSON_NAME], Thanks for your acceptance. Please let me know when the work …"
click at [436, 161] on button "Send" at bounding box center [417, 158] width 52 height 12
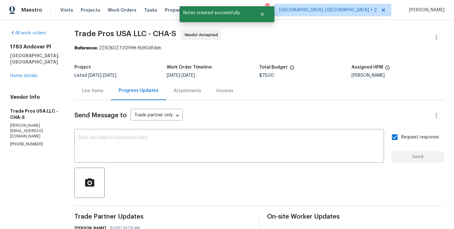
click at [24, 142] on p "(256) 910-1247" at bounding box center [34, 144] width 49 height 5
copy p "(256) 910-1247"
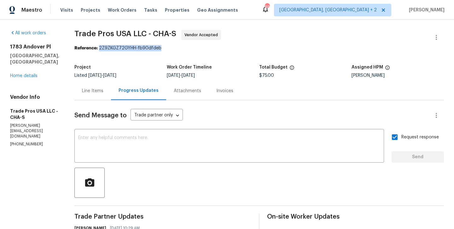
drag, startPoint x: 96, startPoint y: 49, endPoint x: 176, endPoint y: 50, distance: 79.7
click at [176, 50] on div "Reference: 2Z9ZKGZ72GYHH-fb90dfdeb" at bounding box center [258, 48] width 369 height 6
copy div "2Z9ZKGZ72GYHH-fb90dfdeb"
drag, startPoint x: 24, startPoint y: 63, endPoint x: 13, endPoint y: 43, distance: 23.0
click at [13, 43] on div "All work orders 1783 Andover Pl Chattanooga, TN 37421 Home details Vendor Info …" at bounding box center [34, 89] width 49 height 118
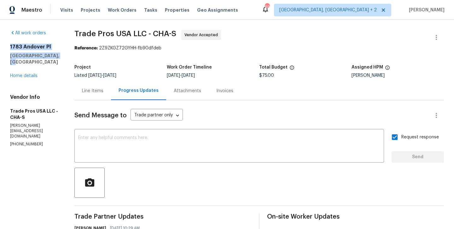
copy div "1783 Andover Pl Chattanooga, TN 37421"
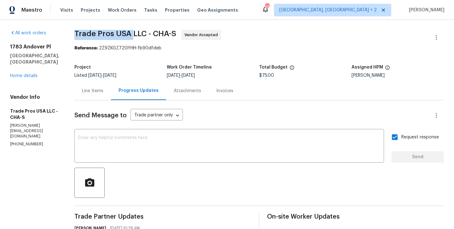
drag, startPoint x: 71, startPoint y: 35, endPoint x: 129, endPoint y: 36, distance: 57.7
click at [129, 36] on div "All work orders 1783 Andover Pl Chattanooga, TN 37421 Home details Vendor Info …" at bounding box center [227, 189] width 454 height 338
copy span "Trade Pros USA"
click at [31, 76] on link "Home details" at bounding box center [23, 76] width 27 height 4
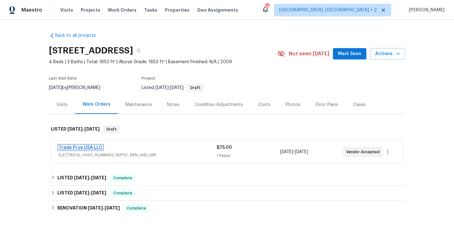
click at [83, 146] on link "Trade Pros USA LLC" at bounding box center [81, 148] width 44 height 4
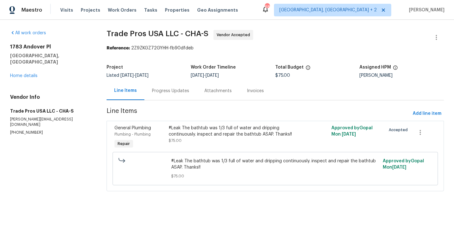
click at [166, 95] on div "Progress Updates" at bounding box center [170, 91] width 52 height 19
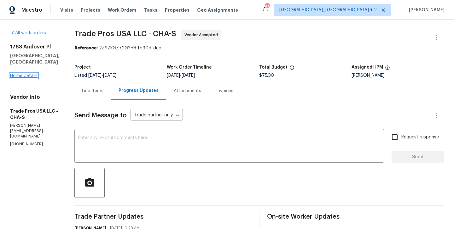
click at [33, 76] on link "Home details" at bounding box center [23, 76] width 27 height 4
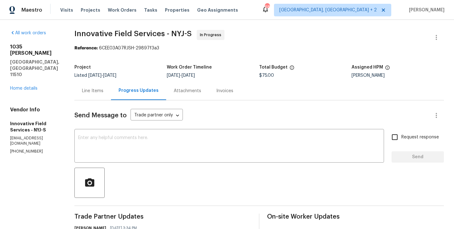
click at [26, 124] on div "Vendor Info Innovative Field Services - NYJ-S opendoor@bginspect.com (631) 676-…" at bounding box center [34, 131] width 49 height 48
copy p "(631) 676-4222"
click at [15, 149] on p "(631) 676-4222" at bounding box center [34, 151] width 49 height 5
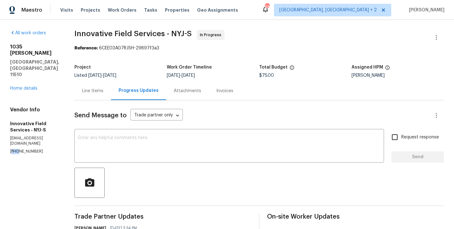
click at [15, 149] on p "(631) 676-4222" at bounding box center [34, 151] width 49 height 5
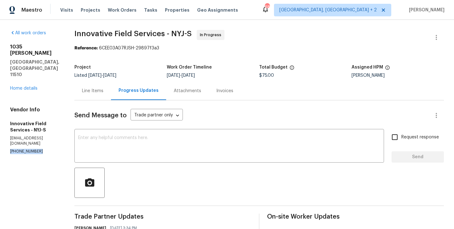
click at [15, 149] on p "(631) 676-4222" at bounding box center [34, 151] width 49 height 5
copy p "(631) 676-4222"
click at [122, 148] on textarea at bounding box center [229, 147] width 302 height 22
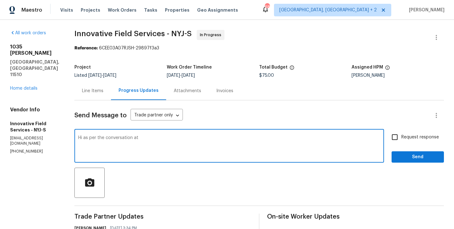
paste textarea "(631) 676-4222"
type textarea "Hi as per the conversation at (631) 676-4222 Please provide us with an update b…"
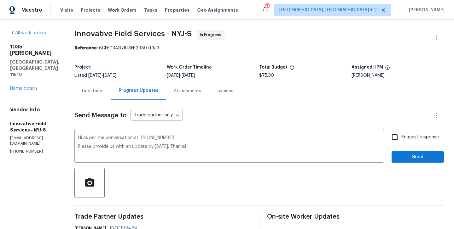
click at [407, 144] on div "Request response Send" at bounding box center [417, 147] width 52 height 32
click at [400, 136] on input "Request response" at bounding box center [394, 137] width 13 height 13
checkbox input "true"
click at [401, 155] on span "Send" at bounding box center [417, 157] width 42 height 8
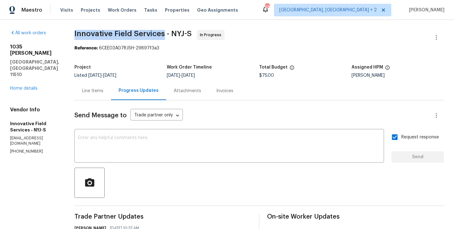
drag, startPoint x: 68, startPoint y: 34, endPoint x: 160, endPoint y: 33, distance: 92.0
copy span "Innovative Field Services"
click at [25, 86] on link "Home details" at bounding box center [23, 88] width 27 height 4
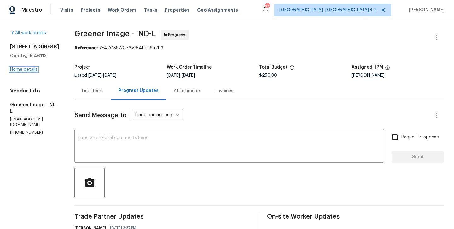
click at [28, 72] on link "Home details" at bounding box center [23, 69] width 27 height 4
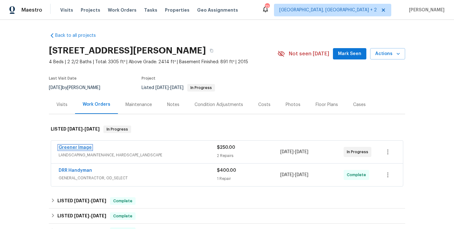
click at [78, 149] on link "Greener Image" at bounding box center [75, 148] width 33 height 4
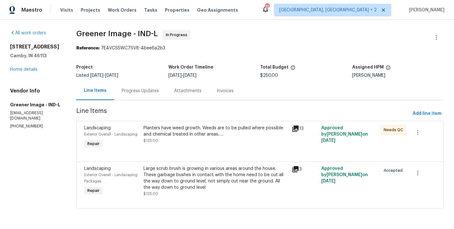
click at [30, 129] on p "[PHONE_NUMBER]" at bounding box center [35, 126] width 51 height 5
copy p "[PHONE_NUMBER]"
click at [199, 176] on div "Large scrub brush is growing in various areas around the house. These garbage b…" at bounding box center [215, 178] width 144 height 25
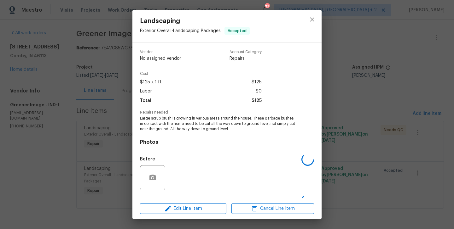
scroll to position [40, 0]
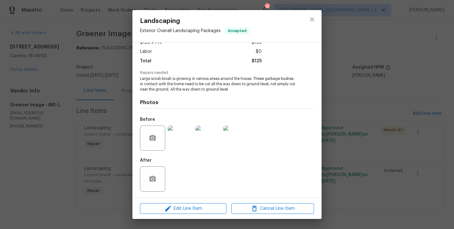
click at [102, 169] on div "Landscaping Exterior Overall - Landscaping Packages Accepted Vendor Greener Ima…" at bounding box center [227, 114] width 454 height 229
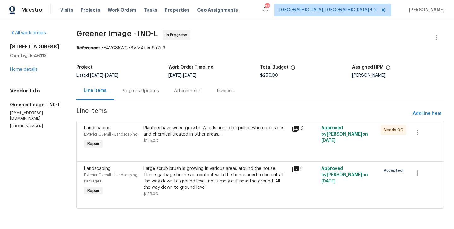
click at [186, 173] on div "Large scrub brush is growing in various areas around the house. These garbage b…" at bounding box center [215, 178] width 144 height 25
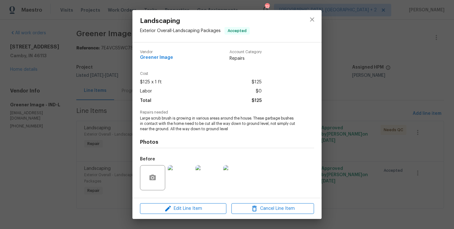
click at [166, 127] on span "Large scrub brush is growing in various areas around the house. These garbage b…" at bounding box center [218, 124] width 157 height 16
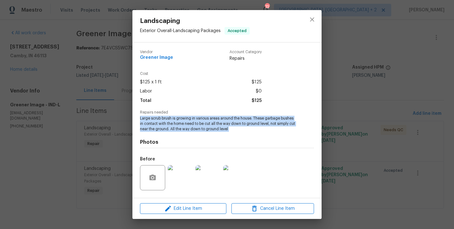
click at [166, 127] on span "Large scrub brush is growing in various areas around the house. These garbage b…" at bounding box center [218, 124] width 157 height 16
copy span "Large scrub brush is growing in various areas around the house. These garbage b…"
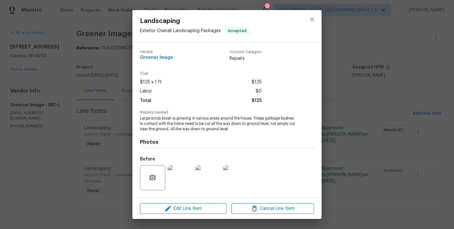
click at [331, 159] on div "Landscaping Exterior Overall - Landscaping Packages Accepted Vendor Greener Ima…" at bounding box center [227, 114] width 454 height 229
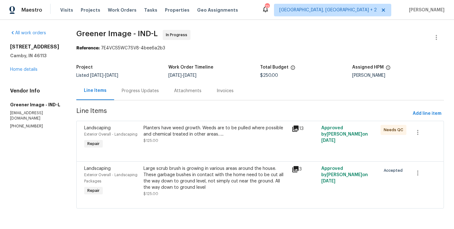
click at [126, 100] on div "Progress Updates" at bounding box center [140, 91] width 52 height 19
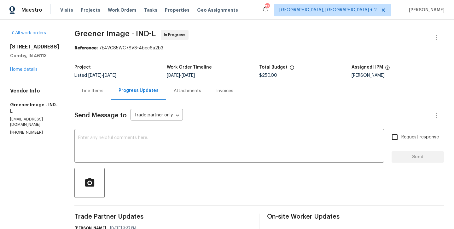
click at [71, 89] on div "All work orders [STREET_ADDRESS][PERSON_NAME] Home details Vendor Info Greener …" at bounding box center [227, 232] width 454 height 425
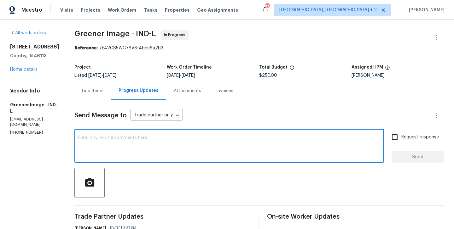
click at [107, 152] on textarea at bounding box center [229, 147] width 302 height 22
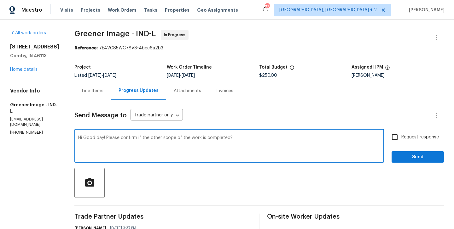
type textarea "Hi Good day! Please confirm if the other scope of the work is completed?"
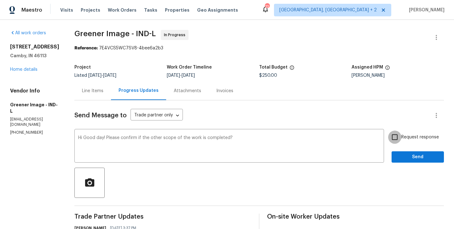
click at [393, 140] on input "Request response" at bounding box center [394, 137] width 13 height 13
checkbox input "true"
click at [406, 156] on span "Send" at bounding box center [417, 157] width 42 height 8
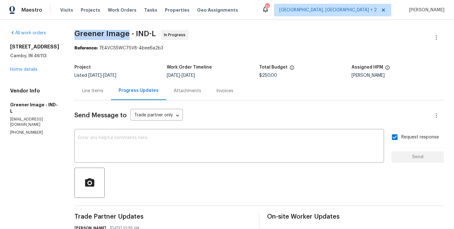
drag, startPoint x: 71, startPoint y: 35, endPoint x: 124, endPoint y: 34, distance: 53.9
copy span "Greener Image"
click at [19, 73] on div "[STREET_ADDRESS][PERSON_NAME] Home details" at bounding box center [34, 58] width 49 height 29
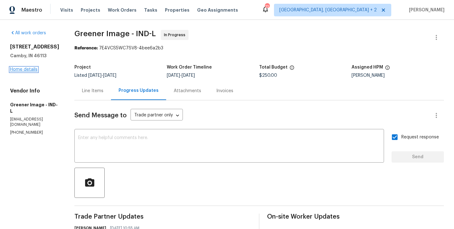
click at [21, 72] on link "Home details" at bounding box center [23, 69] width 27 height 4
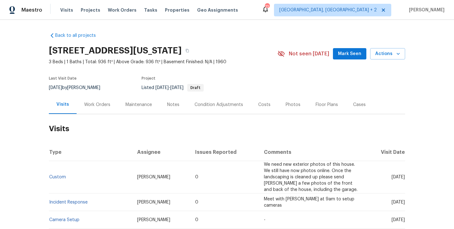
click at [87, 113] on div "Work Orders" at bounding box center [97, 104] width 41 height 19
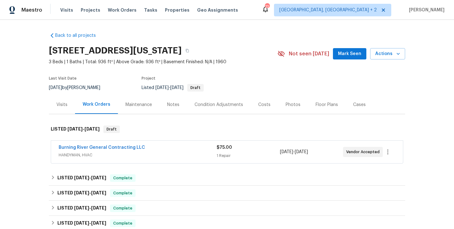
click at [102, 150] on span "Burning River General Contracting LLC" at bounding box center [102, 148] width 86 height 6
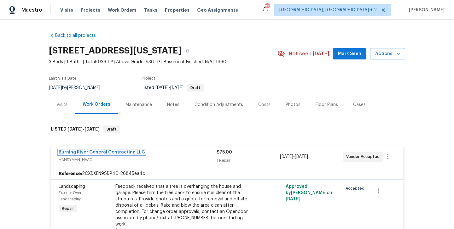
click at [106, 151] on link "Burning River General Contracting LLC" at bounding box center [102, 152] width 86 height 4
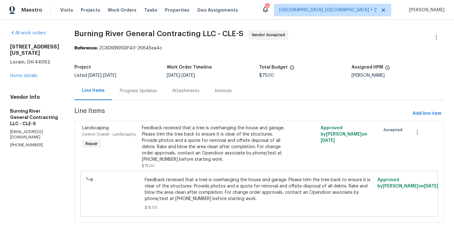
click at [145, 90] on div "Progress Updates" at bounding box center [138, 91] width 37 height 6
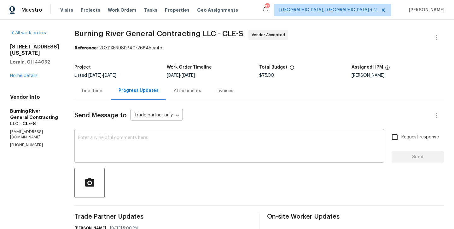
click at [142, 149] on textarea at bounding box center [229, 147] width 302 height 22
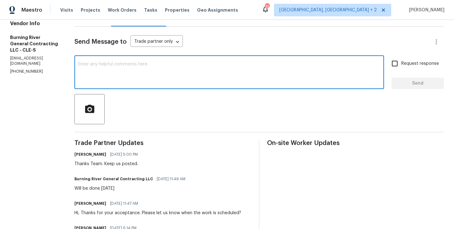
scroll to position [82, 0]
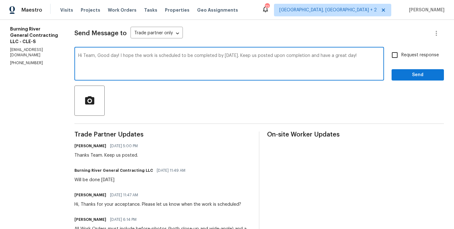
type textarea "Hi Team, Good day! I hope the work is scheduled to be completed by tomorrow 9/2…"
click at [353, 133] on span "On-site Worker Updates" at bounding box center [355, 135] width 177 height 6
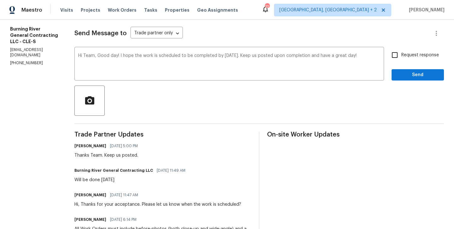
click at [391, 60] on input "Request response" at bounding box center [394, 55] width 13 height 13
checkbox input "true"
click at [407, 80] on button "Send" at bounding box center [417, 75] width 52 height 12
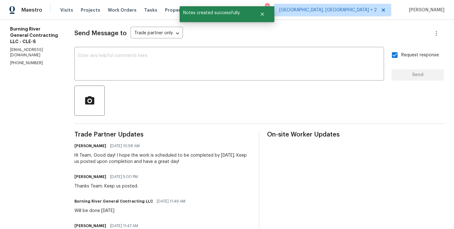
scroll to position [0, 0]
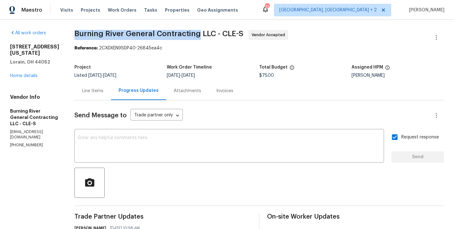
drag, startPoint x: 74, startPoint y: 31, endPoint x: 196, endPoint y: 38, distance: 121.9
click at [196, 38] on span "Burning River General Contracting LLC - CLE-S Vendor Accepted" at bounding box center [251, 37] width 354 height 15
copy span "Burning River General Contracting"
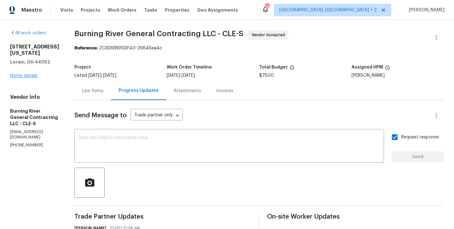
click at [12, 72] on div "1623 Nevada Ave Lorain, OH 44052 Home details" at bounding box center [34, 61] width 49 height 35
click at [12, 74] on link "Home details" at bounding box center [23, 76] width 27 height 4
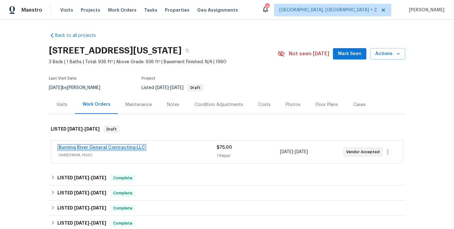
click at [128, 147] on link "Burning River General Contracting LLC" at bounding box center [102, 148] width 86 height 4
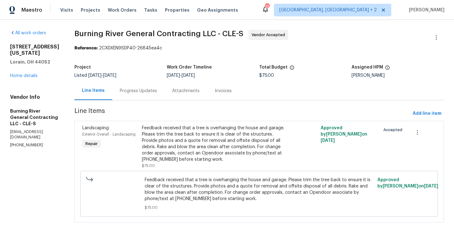
click at [149, 89] on div "Progress Updates" at bounding box center [138, 91] width 37 height 6
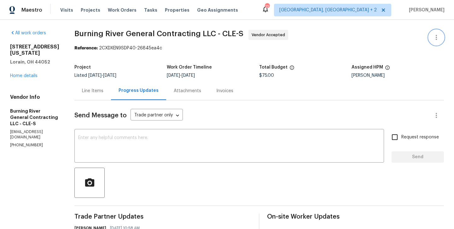
click at [440, 33] on button "button" at bounding box center [436, 37] width 15 height 15
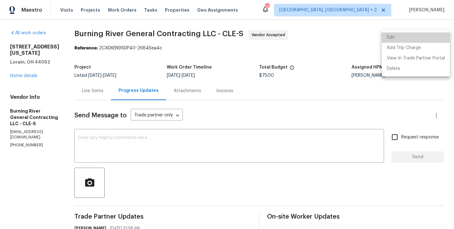
click at [426, 36] on li "Edit" at bounding box center [416, 37] width 68 height 10
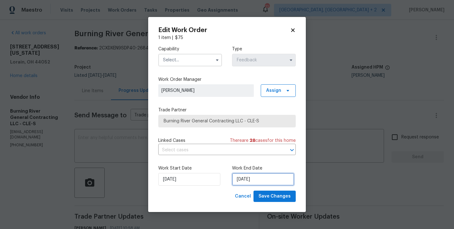
click at [246, 181] on input "19/09/2025" at bounding box center [263, 179] width 62 height 13
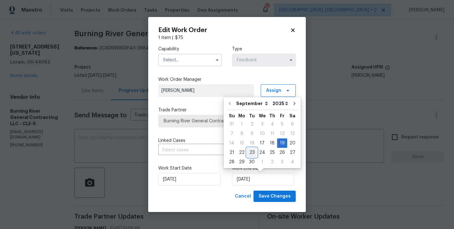
click at [250, 153] on div "23" at bounding box center [252, 152] width 10 height 9
type input "23/09/2025"
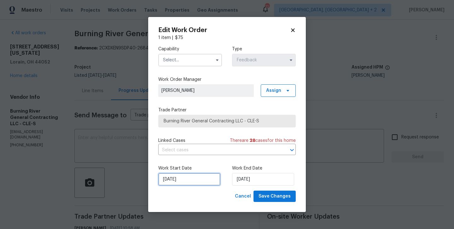
click at [209, 178] on input "17/09/2025" at bounding box center [189, 179] width 62 height 13
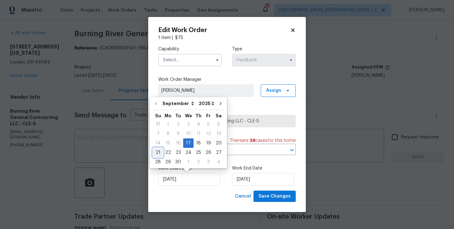
click at [158, 152] on div "21" at bounding box center [158, 152] width 10 height 9
type input "21/09/2025"
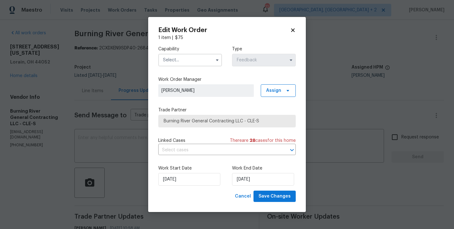
click at [176, 61] on input "text" at bounding box center [190, 60] width 64 height 13
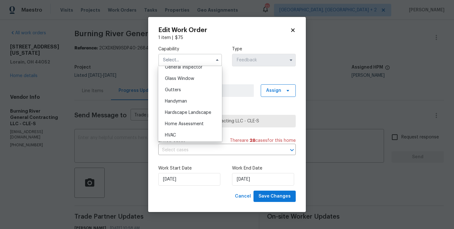
scroll to position [330, 0]
click at [182, 93] on div "Handyman" at bounding box center [190, 89] width 61 height 11
type input "Handyman"
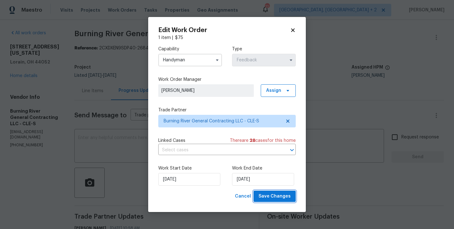
click at [273, 194] on span "Save Changes" at bounding box center [274, 197] width 32 height 8
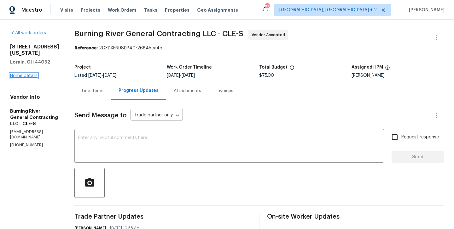
click at [29, 74] on link "Home details" at bounding box center [23, 76] width 27 height 4
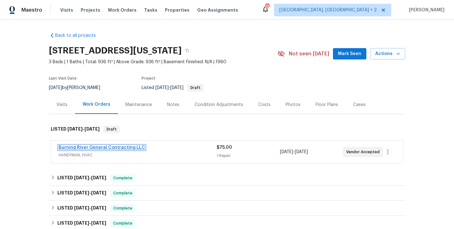
click at [121, 147] on link "Burning River General Contracting LLC" at bounding box center [102, 148] width 86 height 4
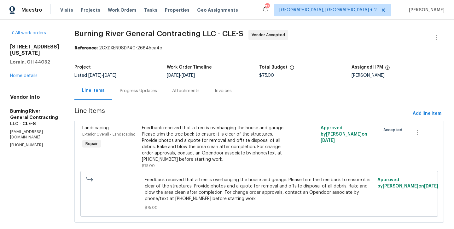
click at [132, 94] on div "Progress Updates" at bounding box center [138, 91] width 37 height 6
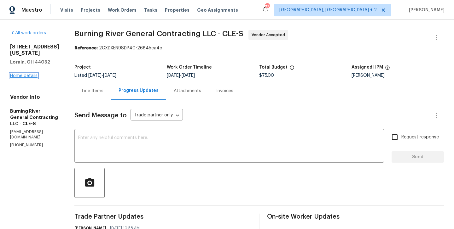
click at [25, 74] on link "Home details" at bounding box center [23, 76] width 27 height 4
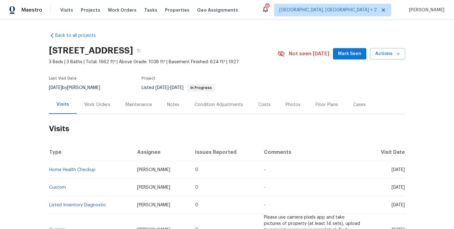
click at [102, 116] on h2 "Visits" at bounding box center [227, 128] width 356 height 29
click at [101, 104] on div "Work Orders" at bounding box center [97, 105] width 26 height 6
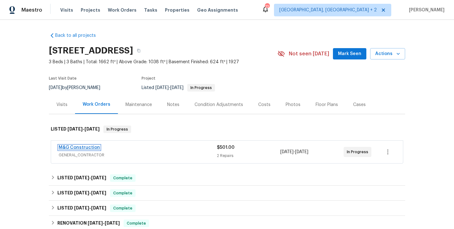
click at [90, 148] on link "M&G Construction" at bounding box center [79, 148] width 41 height 4
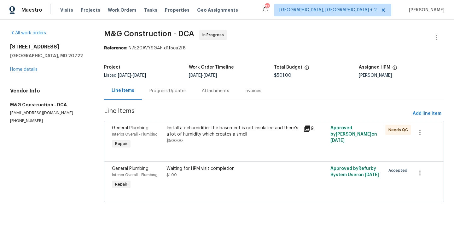
click at [171, 86] on div "Progress Updates" at bounding box center [168, 91] width 52 height 19
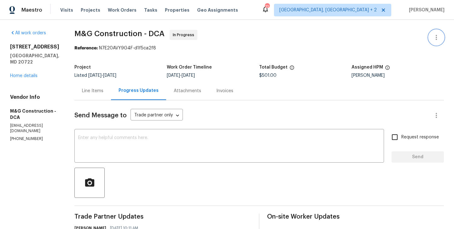
click at [442, 34] on button "button" at bounding box center [436, 37] width 15 height 15
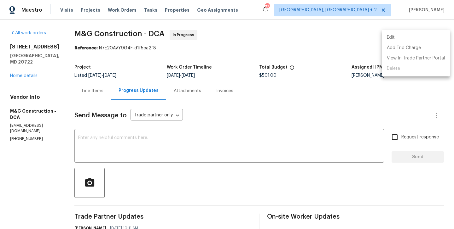
click at [425, 34] on li "Edit" at bounding box center [416, 37] width 68 height 10
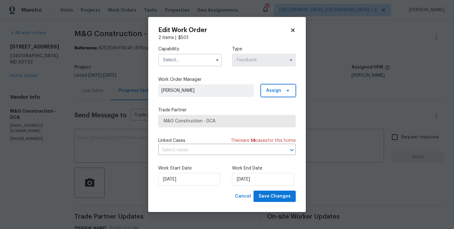
click at [265, 91] on span "Assign" at bounding box center [278, 90] width 35 height 13
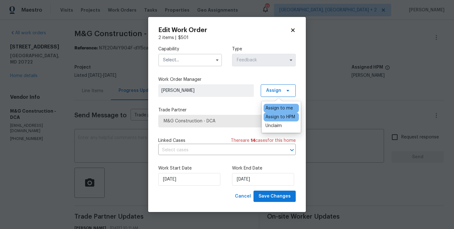
click at [275, 119] on div "Assign to HPM" at bounding box center [280, 117] width 30 height 6
click at [192, 55] on input "text" at bounding box center [190, 60] width 64 height 13
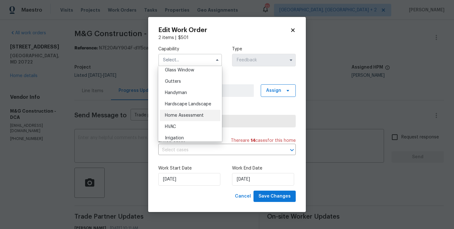
scroll to position [328, 0]
click at [187, 93] on div "Handyman" at bounding box center [190, 92] width 61 height 11
type input "Handyman"
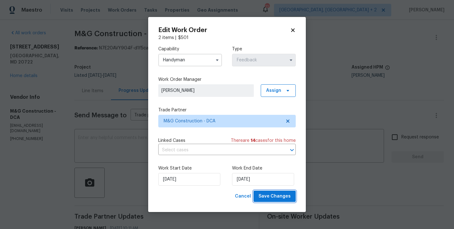
click at [269, 198] on span "Save Changes" at bounding box center [274, 197] width 32 height 8
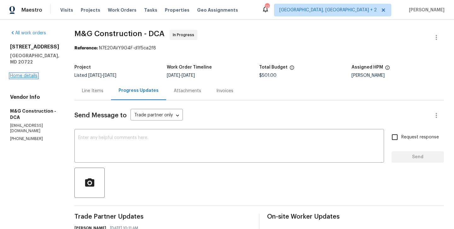
click at [25, 74] on link "Home details" at bounding box center [23, 76] width 27 height 4
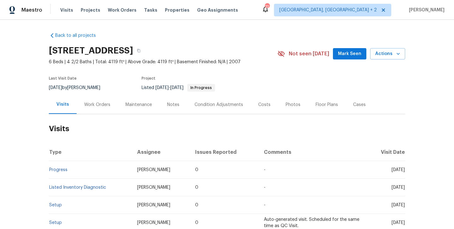
click at [80, 115] on h2 "Visits" at bounding box center [227, 128] width 356 height 29
click at [92, 112] on div "Work Orders" at bounding box center [97, 104] width 41 height 19
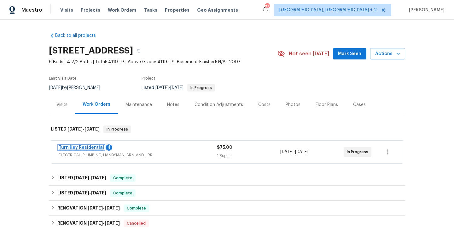
click at [94, 148] on link "Turn Key Residential" at bounding box center [81, 148] width 45 height 4
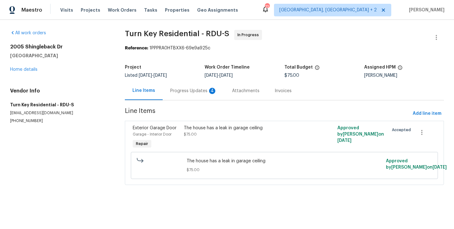
click at [177, 92] on div "Progress Updates 4" at bounding box center [193, 91] width 47 height 6
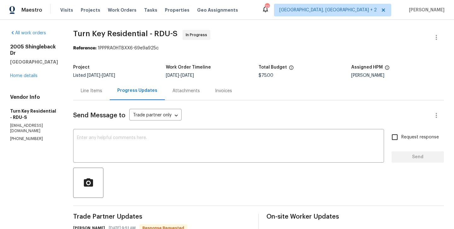
click at [107, 97] on div "Line Items" at bounding box center [91, 91] width 37 height 19
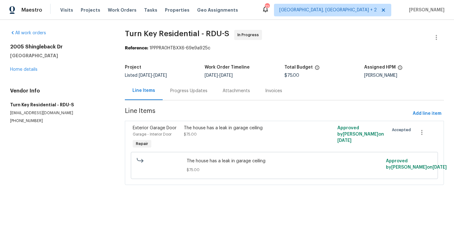
click at [176, 91] on div "Progress Updates" at bounding box center [188, 91] width 37 height 6
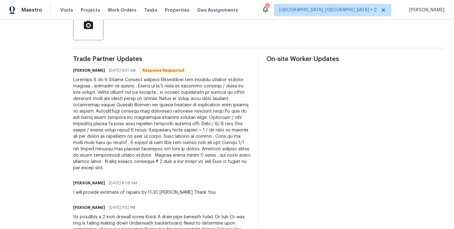
scroll to position [159, 0]
click at [95, 72] on h6 "[PERSON_NAME]" at bounding box center [89, 70] width 32 height 6
copy h6 "[PERSON_NAME]"
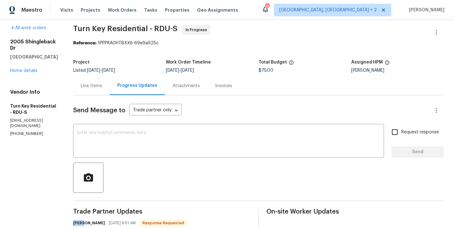
scroll to position [0, 0]
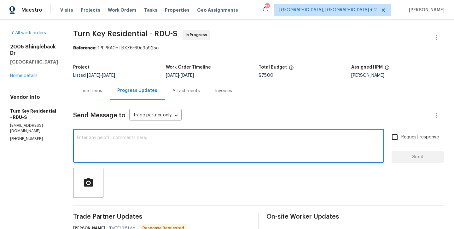
click at [131, 136] on textarea at bounding box center [228, 147] width 303 height 22
paste textarea "[PERSON_NAME]"
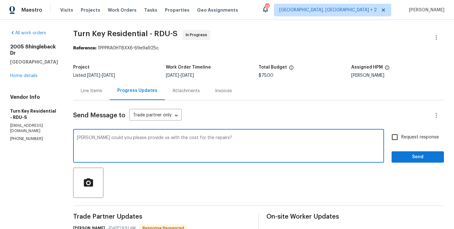
type textarea "[PERSON_NAME] could you please provide us with the cost for the repairs?"
click at [400, 137] on input "Request response" at bounding box center [394, 137] width 13 height 13
checkbox input "true"
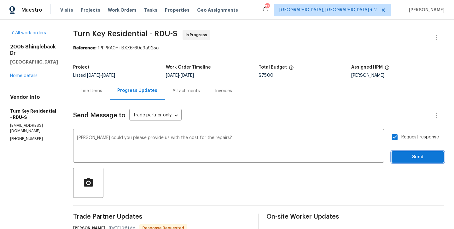
click at [399, 161] on button "Send" at bounding box center [417, 158] width 52 height 12
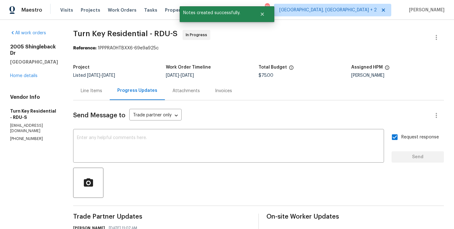
click at [39, 136] on p "[PHONE_NUMBER]" at bounding box center [34, 138] width 48 height 5
copy p "[PHONE_NUMBER]"
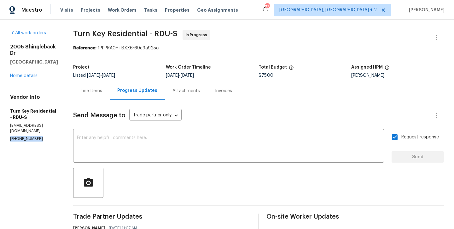
drag, startPoint x: 66, startPoint y: 57, endPoint x: 25, endPoint y: 41, distance: 45.1
click at [25, 41] on div "All work orders [STREET_ADDRESS] Home details Vendor Info Turn Key Residential …" at bounding box center [34, 86] width 48 height 112
copy div "2005 [GEOGRAPHIC_DATA]"
drag, startPoint x: 88, startPoint y: 33, endPoint x: 163, endPoint y: 34, distance: 75.0
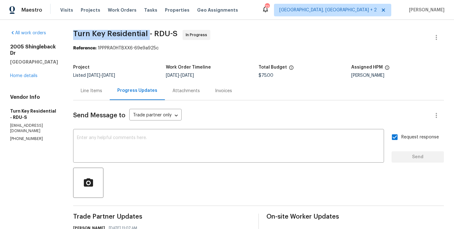
copy span "Turn Key Residential"
click at [35, 74] on link "Home details" at bounding box center [23, 76] width 27 height 4
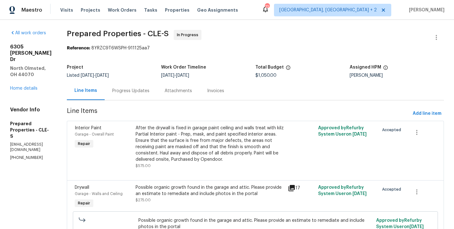
click at [157, 91] on div "Progress Updates" at bounding box center [131, 91] width 52 height 19
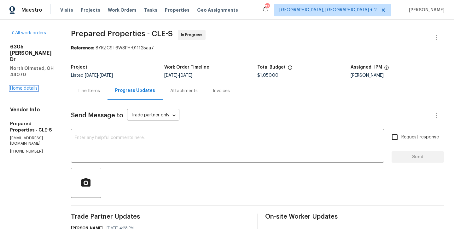
click at [19, 86] on link "Home details" at bounding box center [23, 88] width 27 height 4
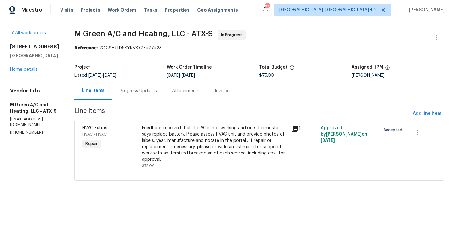
click at [151, 98] on div "Progress Updates" at bounding box center [138, 91] width 52 height 19
click at [149, 98] on div "Progress Updates" at bounding box center [138, 91] width 52 height 19
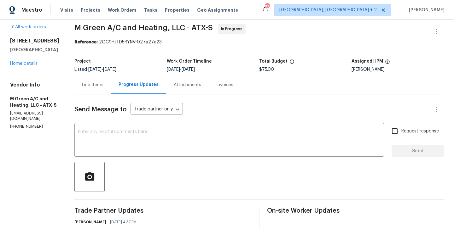
scroll to position [86, 0]
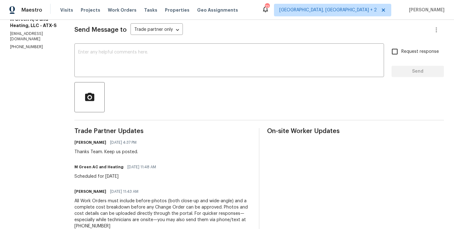
click at [138, 94] on div at bounding box center [258, 97] width 369 height 30
click at [128, 72] on div "x ​" at bounding box center [228, 61] width 309 height 32
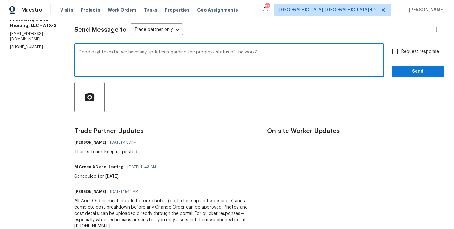
type textarea "Good day! Team Do we have any updates regarding the progress status of the work?"
click at [407, 50] on span "Request response" at bounding box center [420, 52] width 38 height 7
click at [401, 50] on input "Request response" at bounding box center [394, 51] width 13 height 13
checkbox input "true"
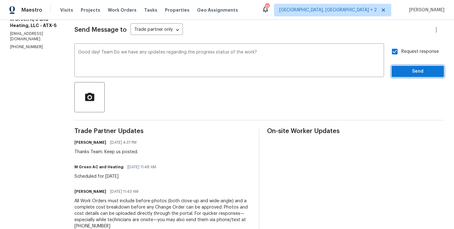
click at [404, 72] on span "Send" at bounding box center [417, 72] width 42 height 8
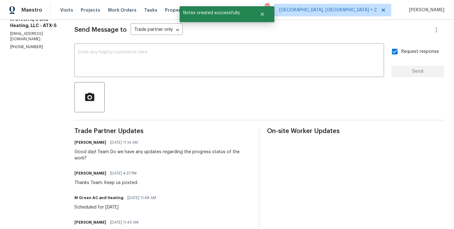
scroll to position [0, 0]
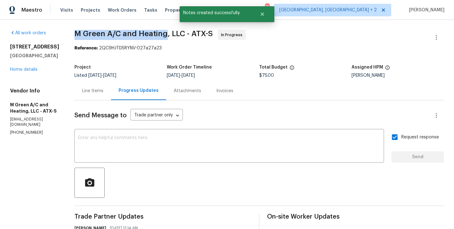
drag, startPoint x: 88, startPoint y: 39, endPoint x: 182, endPoint y: 38, distance: 93.9
click at [182, 38] on div "All work orders [STREET_ADDRESS] Home details Vendor Info M Green A/C and Heati…" at bounding box center [227, 214] width 454 height 388
copy span "M Green A/C and Heating"
click at [32, 70] on link "Home details" at bounding box center [23, 69] width 27 height 4
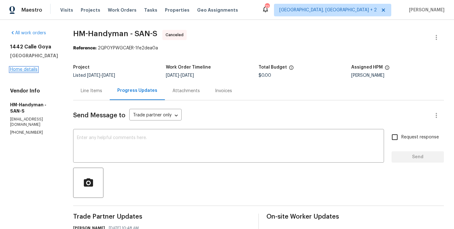
click at [30, 68] on link "Home details" at bounding box center [23, 69] width 27 height 4
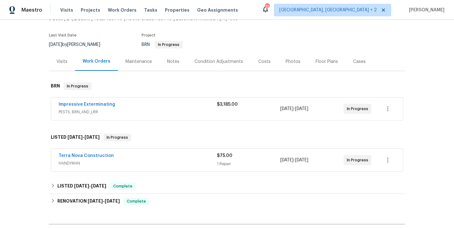
scroll to position [46, 0]
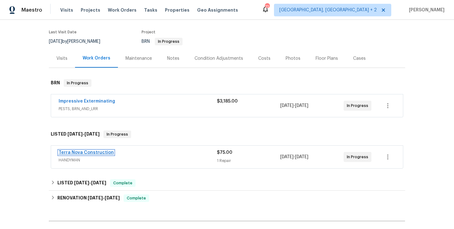
click at [93, 152] on link "Terra Nova Construction" at bounding box center [86, 153] width 55 height 4
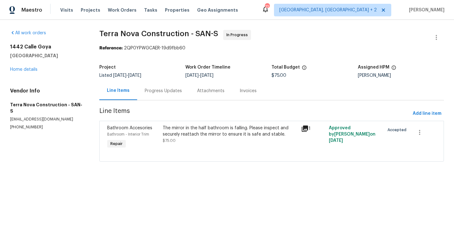
click at [153, 95] on div "Progress Updates" at bounding box center [163, 91] width 52 height 19
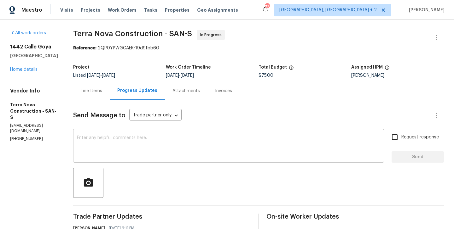
click at [116, 142] on textarea at bounding box center [228, 147] width 303 height 22
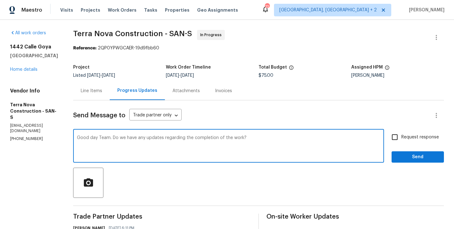
type textarea "Good day Team. Do we have any updates regarding the completion of the work?"
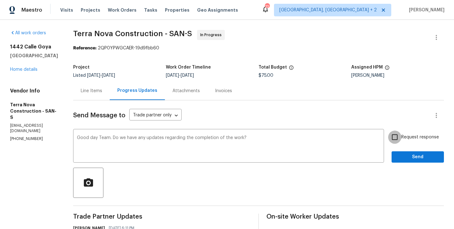
click at [401, 139] on input "Request response" at bounding box center [394, 137] width 13 height 13
checkbox input "true"
click at [401, 151] on div "Request response Send" at bounding box center [417, 147] width 52 height 32
click at [400, 153] on button "Send" at bounding box center [417, 158] width 52 height 12
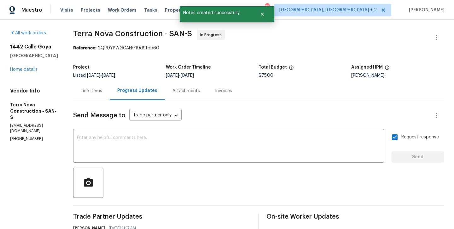
click at [30, 136] on p "[PHONE_NUMBER]" at bounding box center [34, 138] width 48 height 5
copy p "[PHONE_NUMBER]"
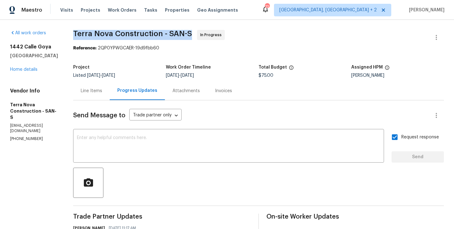
drag, startPoint x: 85, startPoint y: 34, endPoint x: 156, endPoint y: 34, distance: 70.9
click at [156, 34] on div "All work orders [STREET_ADDRESS] Home details Vendor Info Terra Nova Constructi…" at bounding box center [227, 214] width 454 height 388
click at [156, 34] on span "Terra Nova Construction - SAN-S" at bounding box center [132, 34] width 119 height 8
drag, startPoint x: 179, startPoint y: 36, endPoint x: 91, endPoint y: 37, distance: 87.9
click at [91, 37] on span "Terra Nova Construction - SAN-S" at bounding box center [132, 34] width 119 height 8
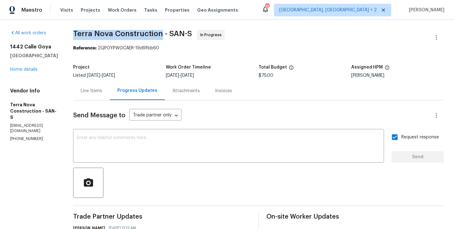
copy span "Terra Nova Construction"
click at [21, 68] on link "Home details" at bounding box center [23, 69] width 27 height 4
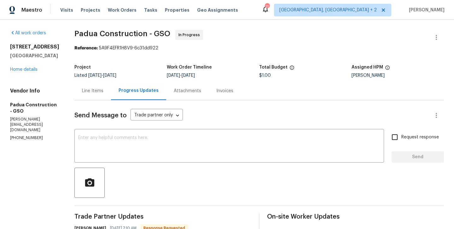
click at [89, 94] on div "Line Items" at bounding box center [92, 91] width 37 height 19
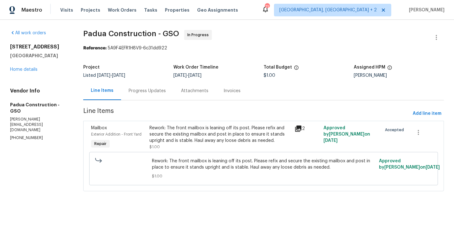
click at [214, 134] on div "Rework: The front mailbox is leaning off its post. Please refix and secure the …" at bounding box center [220, 134] width 142 height 19
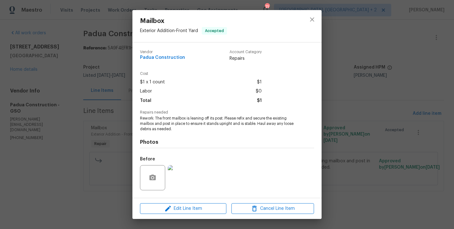
scroll to position [40, 0]
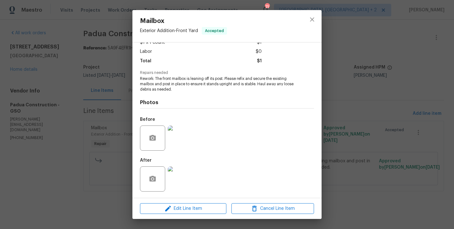
click at [107, 138] on div "Mailbox Exterior Addition - Front Yard Accepted Vendor Padua Construction Accou…" at bounding box center [227, 114] width 454 height 229
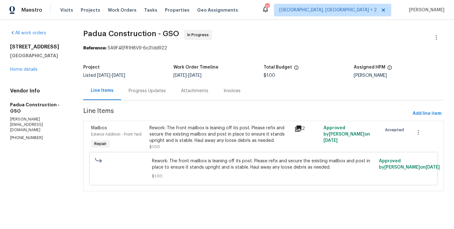
click at [160, 94] on div "Progress Updates" at bounding box center [147, 91] width 37 height 6
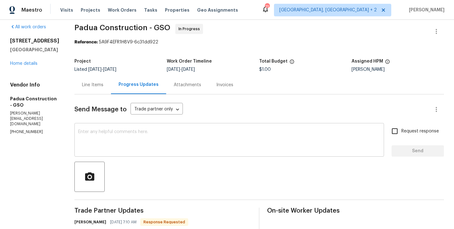
scroll to position [61, 0]
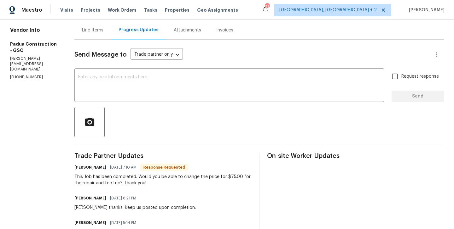
click at [74, 167] on h6 "[PERSON_NAME]" at bounding box center [90, 168] width 32 height 6
click at [74, 167] on h6 "Juan Echeverri" at bounding box center [90, 168] width 32 height 6
copy h6 "Juan"
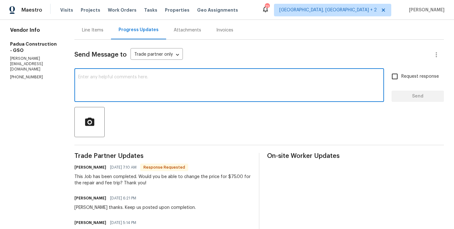
click at [85, 90] on textarea at bounding box center [229, 86] width 302 height 22
paste textarea "Juan"
type textarea "Juan I will circle back to you."
click at [392, 78] on input "Request response" at bounding box center [394, 76] width 13 height 13
checkbox input "true"
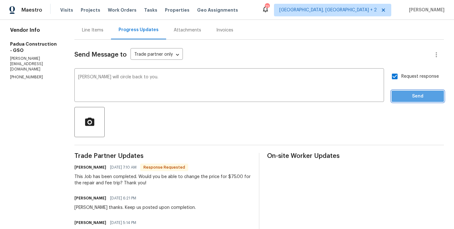
click at [396, 101] on button "Send" at bounding box center [417, 97] width 52 height 12
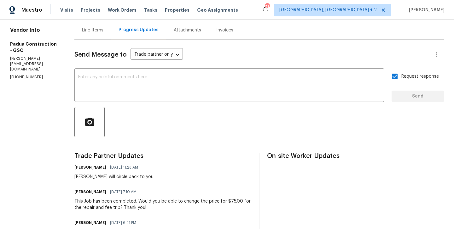
scroll to position [0, 0]
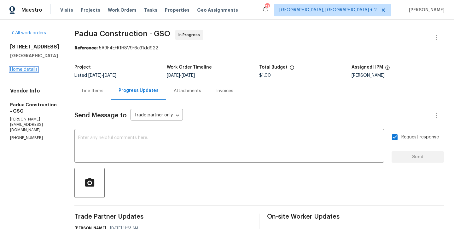
click at [19, 72] on link "Home details" at bounding box center [23, 69] width 27 height 4
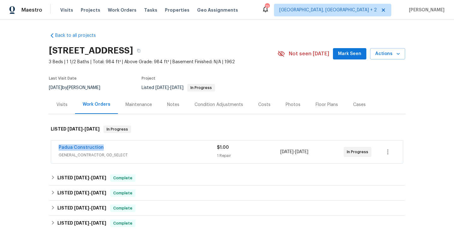
drag, startPoint x: 107, startPoint y: 148, endPoint x: 54, endPoint y: 147, distance: 52.9
click at [54, 147] on div "Padua Construction GENERAL_CONTRACTOR, OD_SELECT $1.00 1 Repair 9/17/2025 - 9/1…" at bounding box center [227, 152] width 352 height 23
copy link "Padua Construction"
click at [59, 147] on link "Padua Construction" at bounding box center [81, 148] width 45 height 4
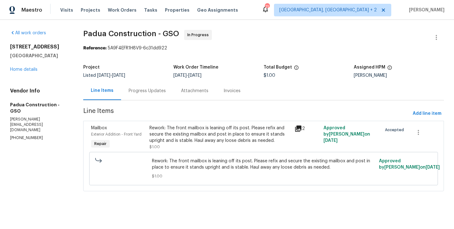
click at [179, 132] on div "Rework: The front mailbox is leaning off its post. Please refix and secure the …" at bounding box center [220, 134] width 142 height 19
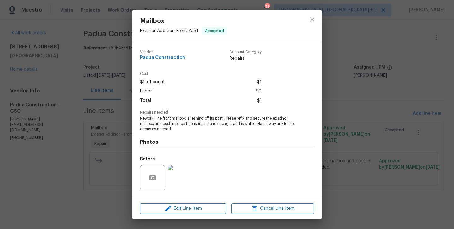
click at [163, 124] on span "Rework: The front mailbox is leaning off its post. Please refix and secure the …" at bounding box center [218, 124] width 157 height 16
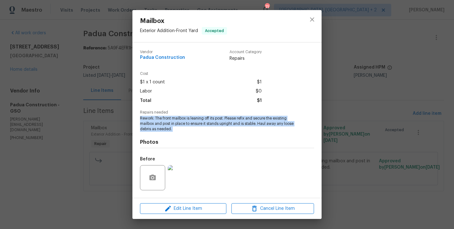
click at [163, 124] on span "Rework: The front mailbox is leaning off its post. Please refix and secure the …" at bounding box center [218, 124] width 157 height 16
copy span "Rework: The front mailbox is leaning off its post. Please refix and secure the …"
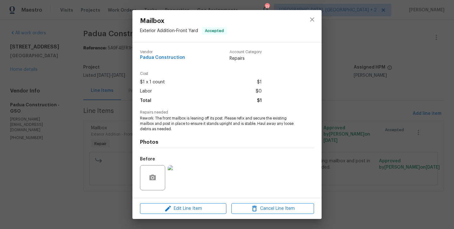
click at [85, 85] on div "Mailbox Exterior Addition - Front Yard Accepted Vendor Padua Construction Accou…" at bounding box center [227, 114] width 454 height 229
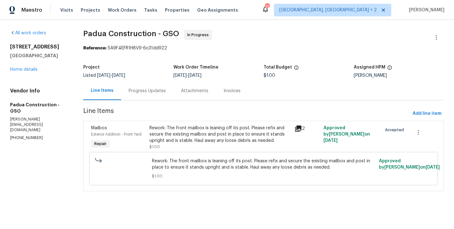
click at [137, 86] on div "Progress Updates" at bounding box center [147, 91] width 52 height 19
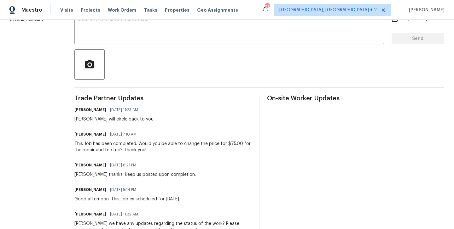
scroll to position [163, 0]
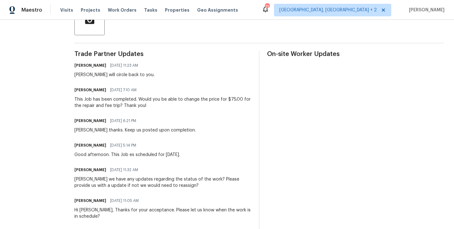
click at [126, 105] on div "This Job has been completed. Would you be able to change the price for $75.00 f…" at bounding box center [162, 102] width 177 height 13
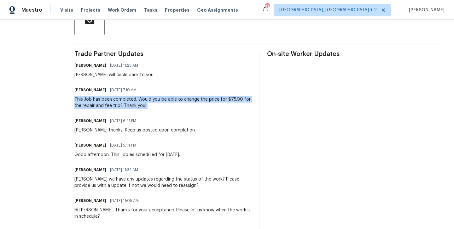
click at [126, 105] on div "This Job has been completed. Would you be able to change the price for $75.00 f…" at bounding box center [162, 102] width 177 height 13
copy div "This Job has been completed. Would you be able to change the price for $75.00 f…"
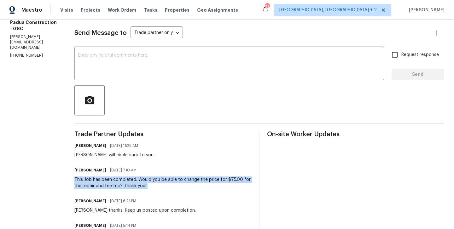
scroll to position [0, 0]
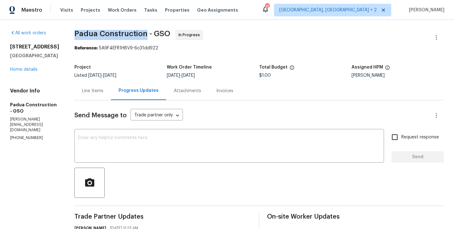
drag, startPoint x: 71, startPoint y: 31, endPoint x: 141, endPoint y: 34, distance: 70.0
copy span "Padua Construction"
click at [26, 72] on link "Home details" at bounding box center [23, 69] width 27 height 4
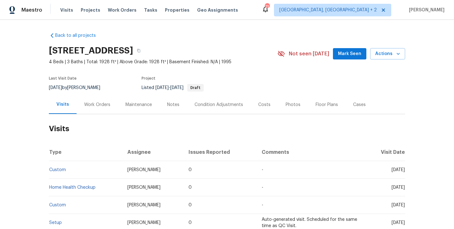
click at [106, 101] on div "Work Orders" at bounding box center [97, 104] width 41 height 19
